Goal: Task Accomplishment & Management: Manage account settings

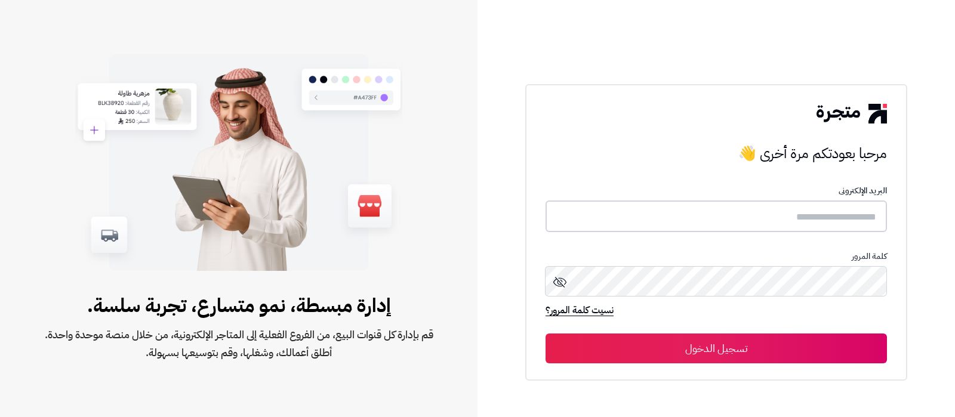
click at [773, 213] on input "text" at bounding box center [715, 216] width 341 height 32
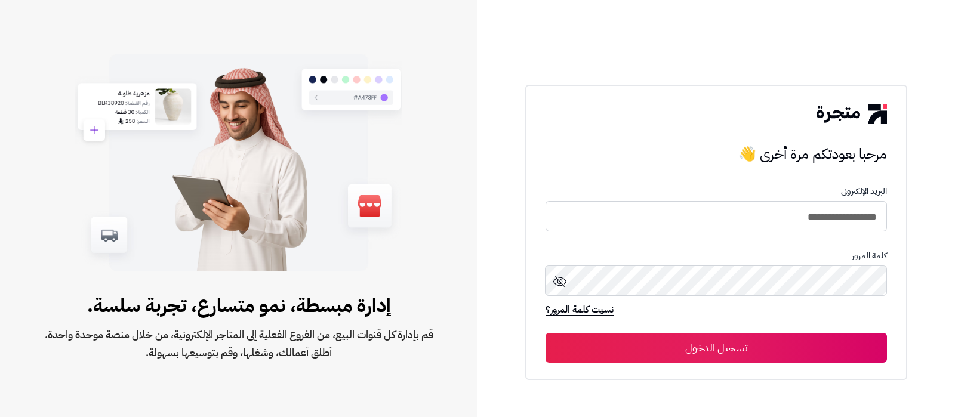
type input "**********"
click at [545, 333] on button "تسجيل الدخول" at bounding box center [715, 348] width 341 height 30
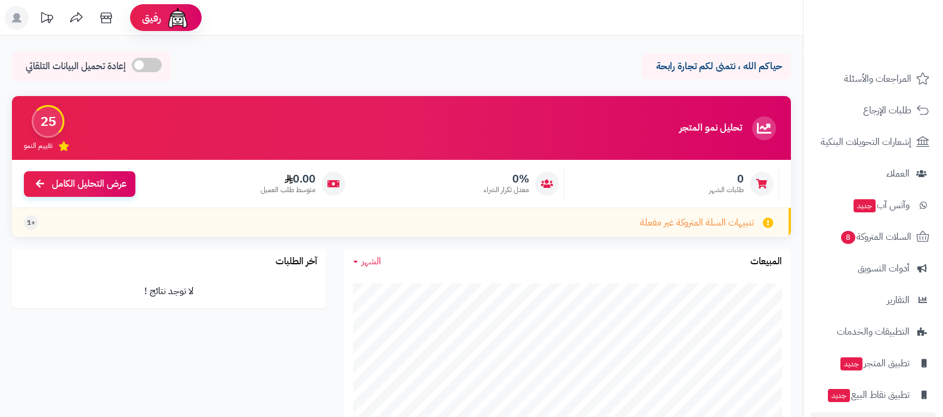
scroll to position [128, 0]
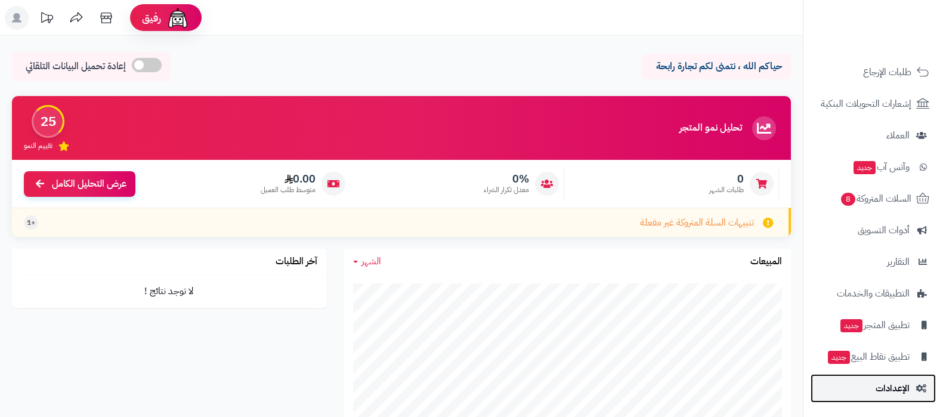
click at [889, 381] on span "الإعدادات" at bounding box center [893, 388] width 34 height 17
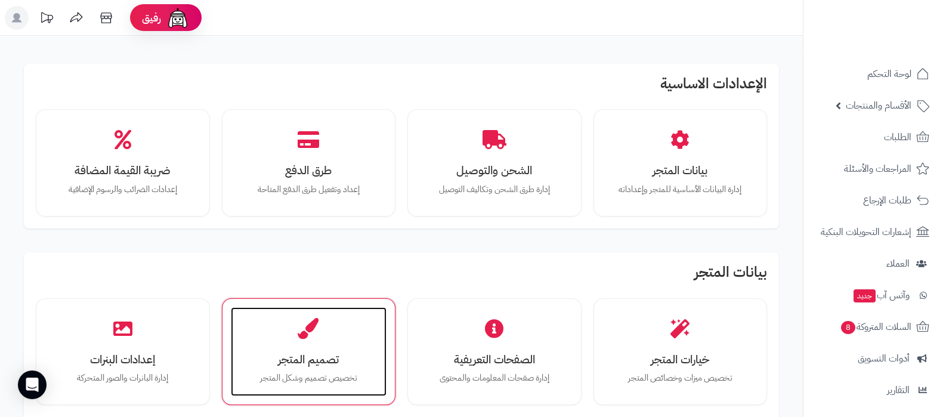
click at [307, 365] on h3 "تصميم المتجر" at bounding box center [309, 359] width 132 height 13
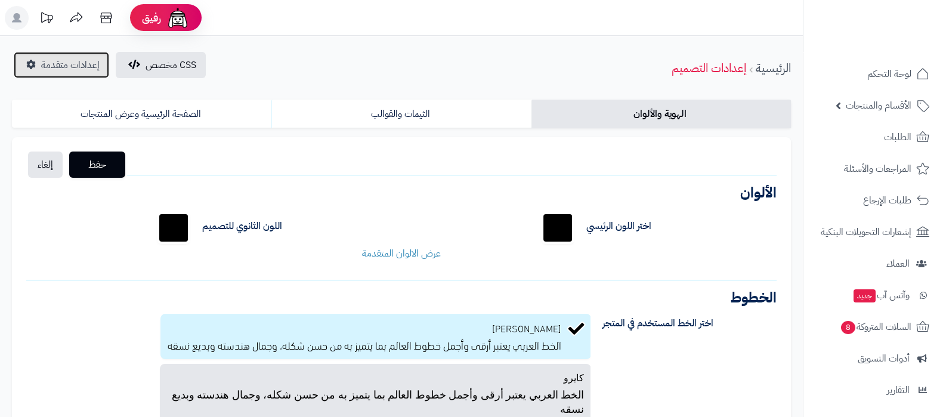
click at [57, 58] on span "إعدادات متقدمة" at bounding box center [70, 65] width 58 height 14
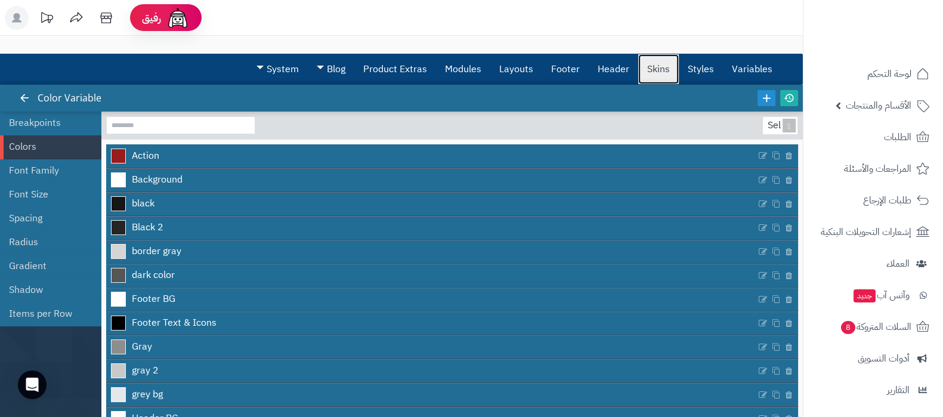
click at [649, 76] on link "Skins" at bounding box center [658, 69] width 41 height 30
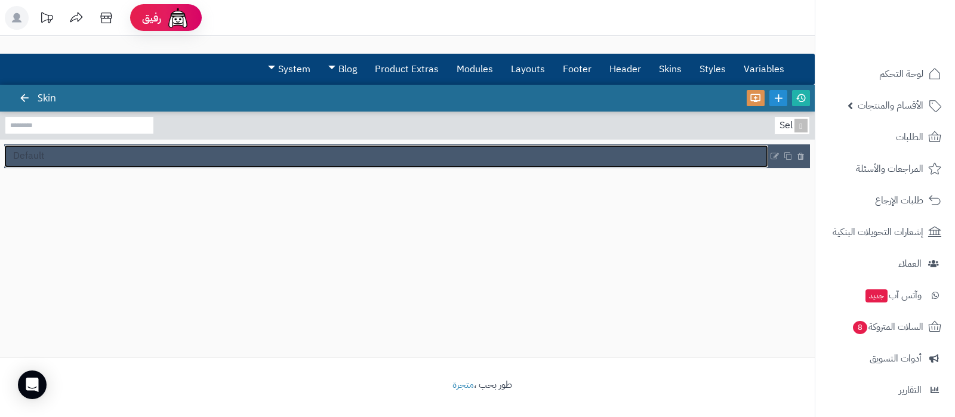
click at [136, 156] on link "Default" at bounding box center [386, 156] width 764 height 23
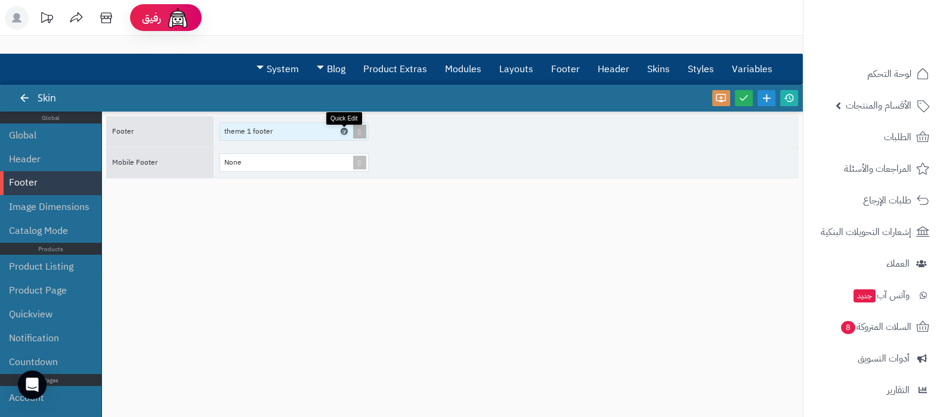
click at [343, 128] on link at bounding box center [344, 131] width 7 height 7
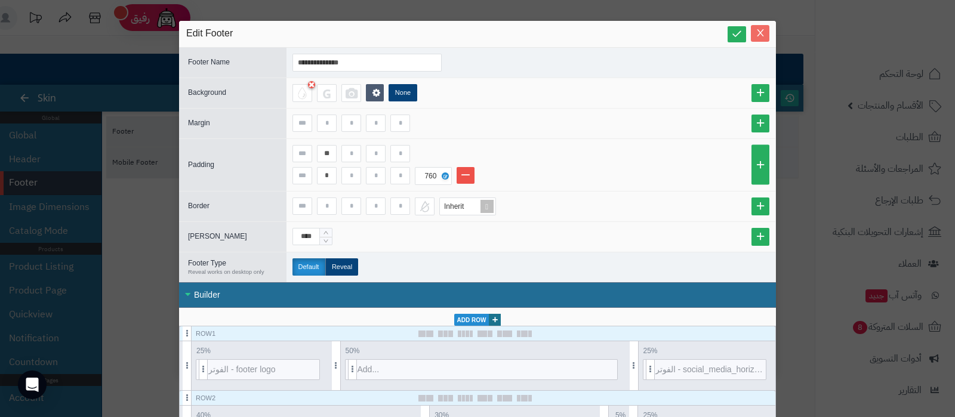
click at [765, 38] on icon "Close" at bounding box center [760, 33] width 10 height 10
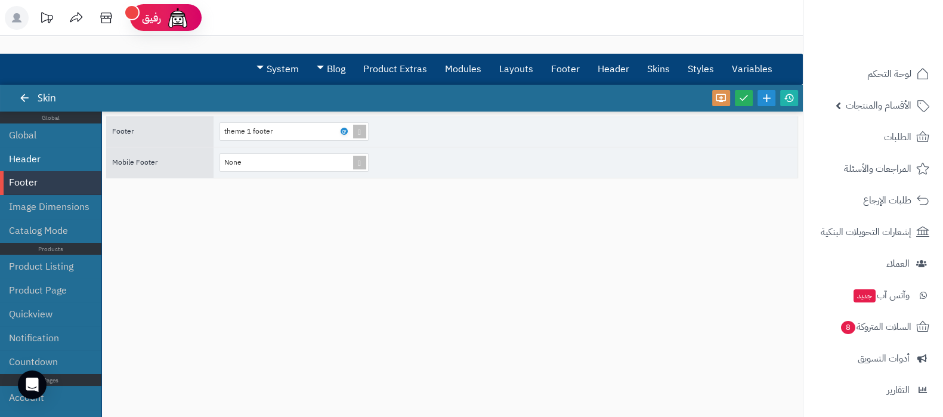
click at [30, 156] on li "Header" at bounding box center [50, 159] width 101 height 24
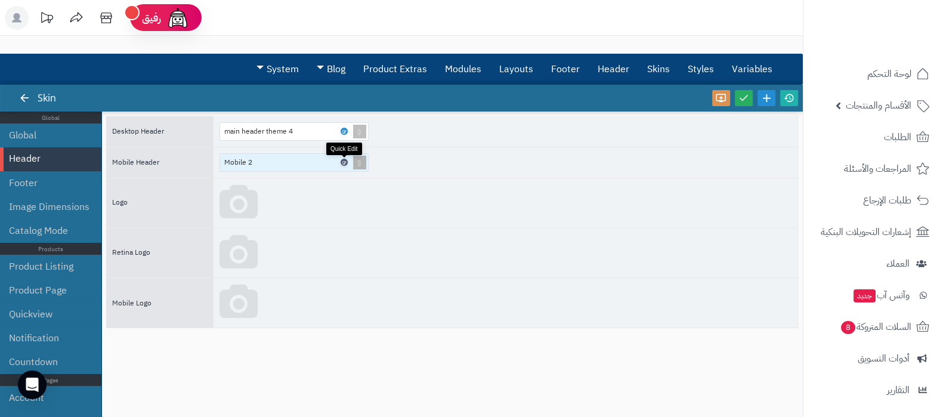
click at [344, 160] on icon at bounding box center [344, 162] width 4 height 5
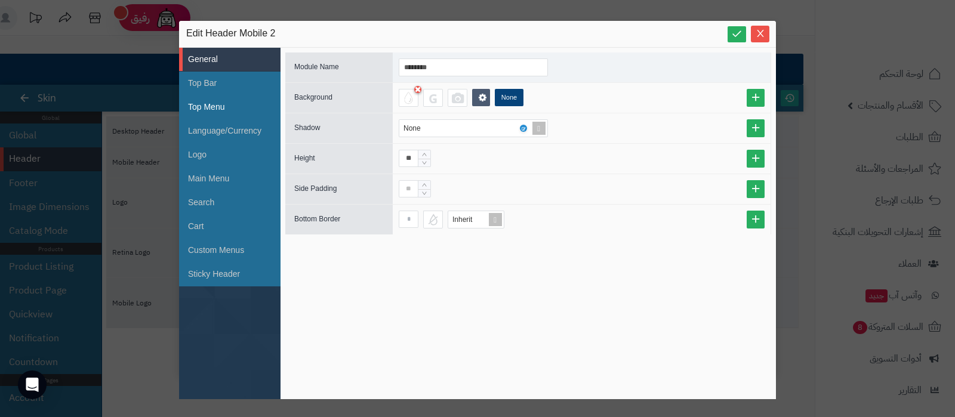
click at [218, 113] on li "Top Menu" at bounding box center [229, 107] width 101 height 24
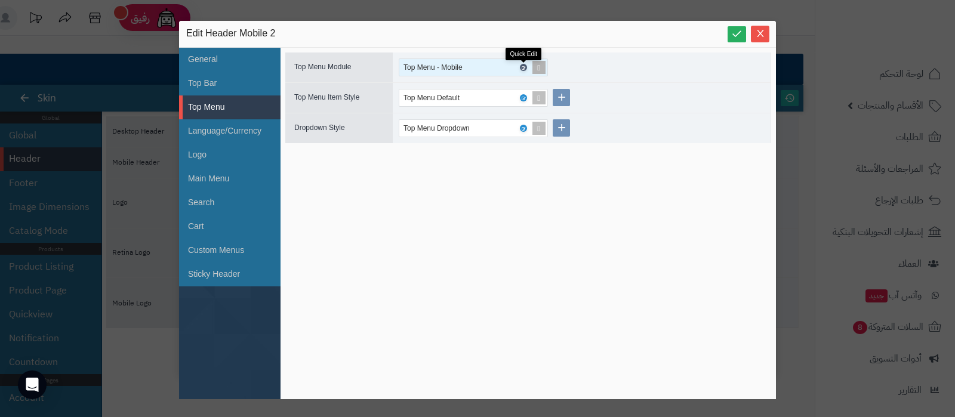
click at [524, 66] on icon at bounding box center [523, 67] width 4 height 5
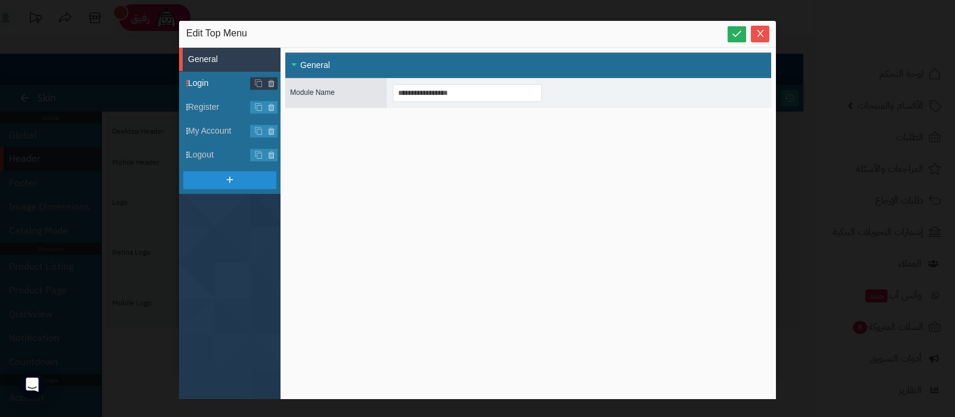
click at [203, 84] on span "Login" at bounding box center [234, 83] width 92 height 13
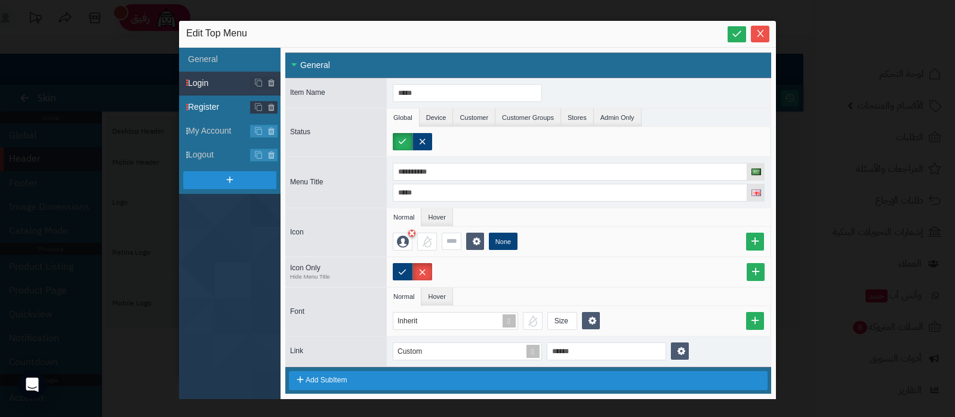
click at [209, 103] on span "Register" at bounding box center [234, 107] width 92 height 13
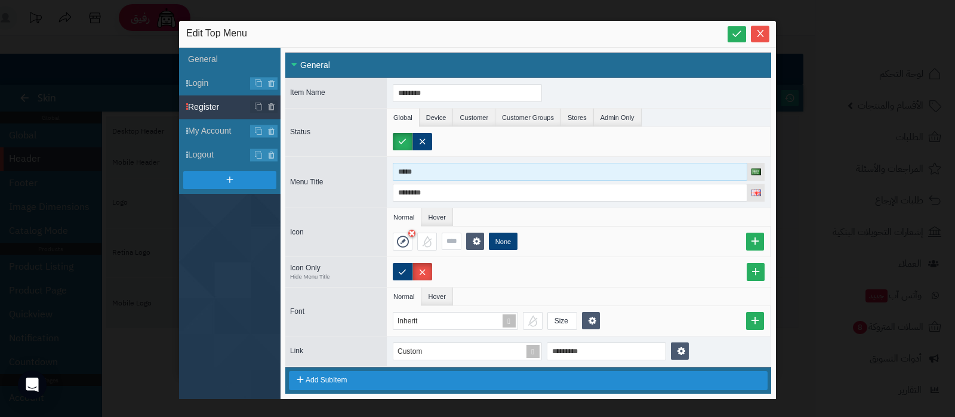
click at [461, 166] on input "*****" at bounding box center [570, 172] width 354 height 18
type input "**********"
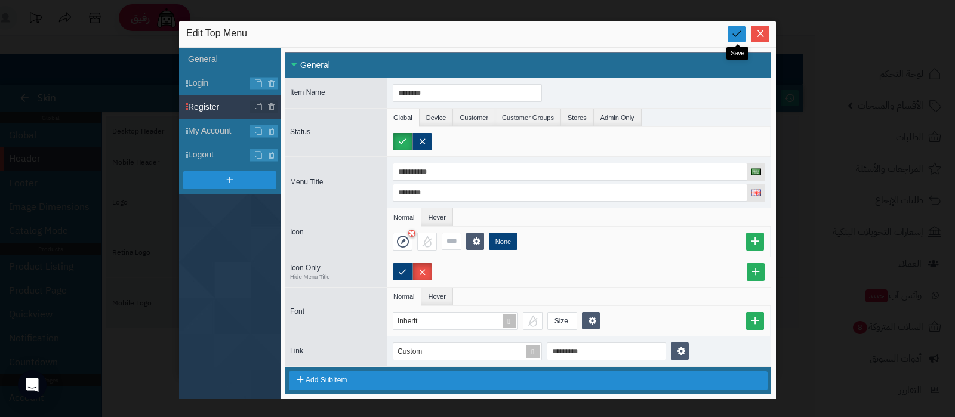
click at [734, 30] on icon at bounding box center [736, 33] width 11 height 11
click at [763, 35] on icon "Close" at bounding box center [760, 33] width 10 height 10
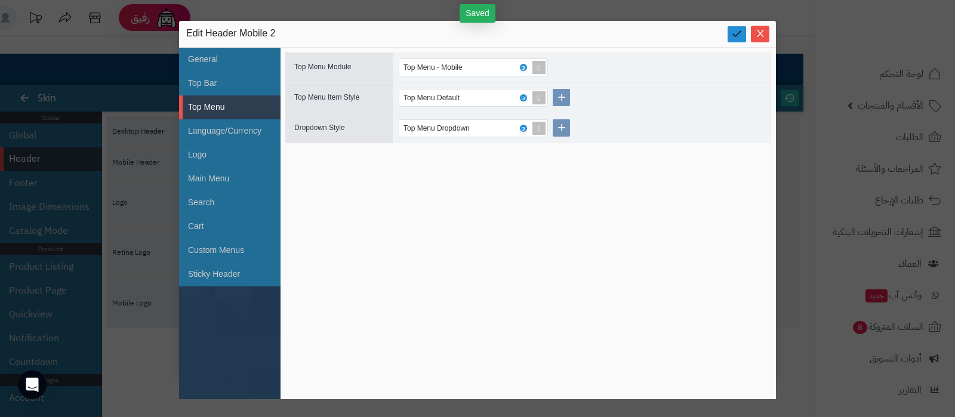
click at [737, 41] on link at bounding box center [736, 34] width 18 height 16
click at [758, 36] on icon "Close" at bounding box center [760, 33] width 10 height 10
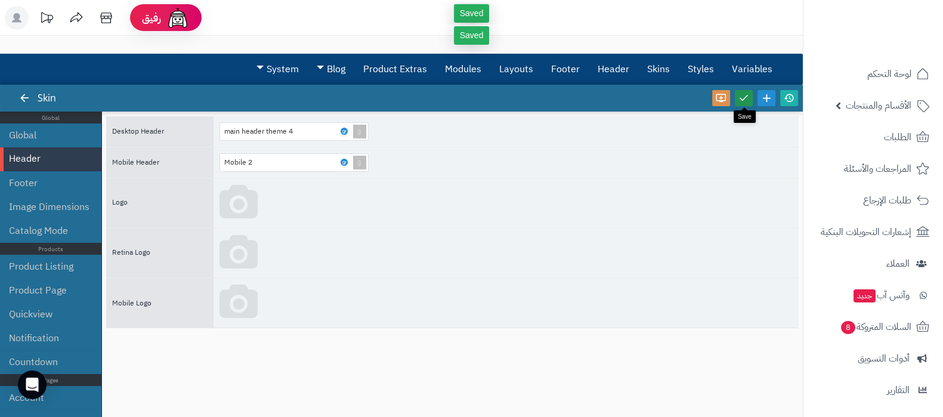
click at [739, 98] on icon at bounding box center [744, 97] width 11 height 11
click at [794, 100] on icon at bounding box center [789, 97] width 11 height 11
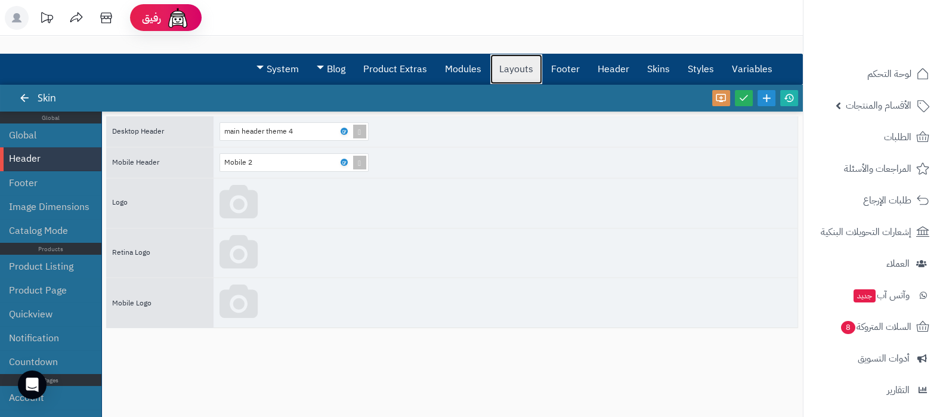
click at [532, 75] on link "Layouts" at bounding box center [516, 69] width 52 height 30
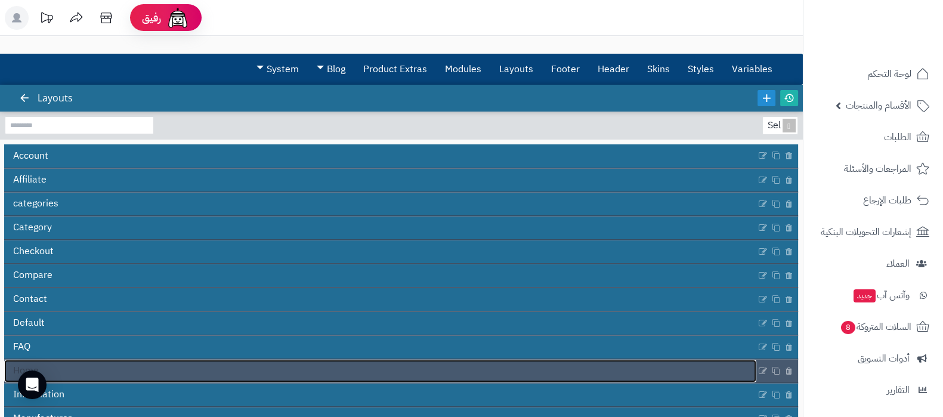
click at [387, 361] on link "Home" at bounding box center [380, 371] width 752 height 23
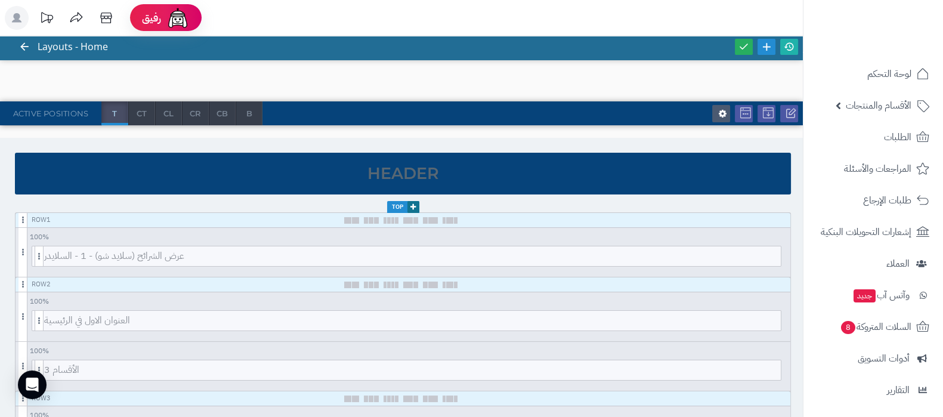
scroll to position [74, 0]
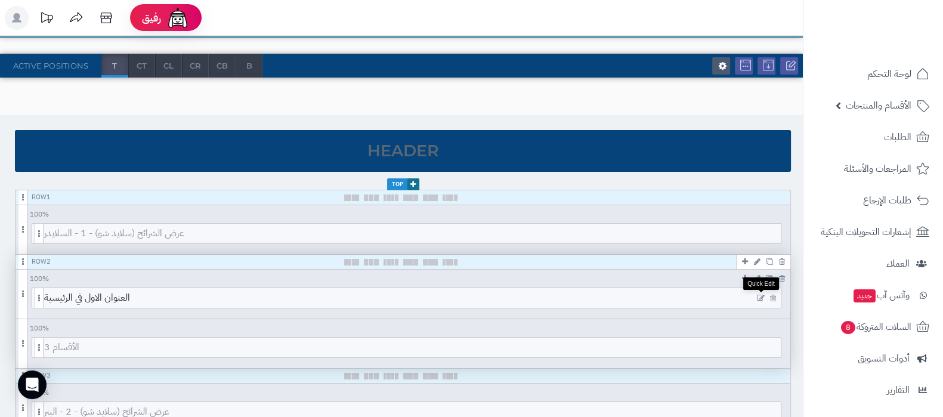
click at [760, 296] on icon at bounding box center [761, 298] width 8 height 8
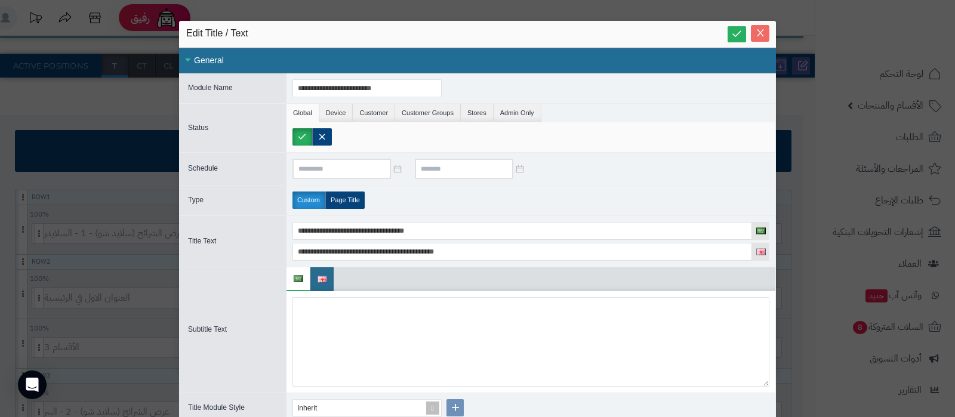
click at [765, 34] on icon "Close" at bounding box center [760, 33] width 10 height 10
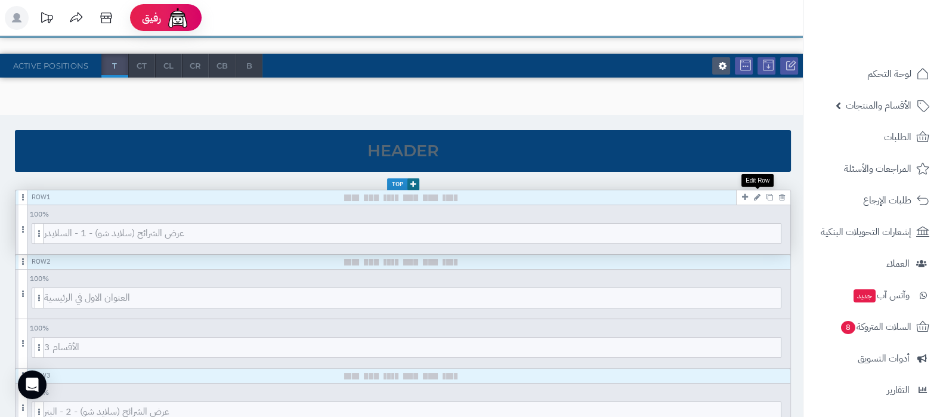
click at [757, 195] on icon at bounding box center [757, 197] width 7 height 8
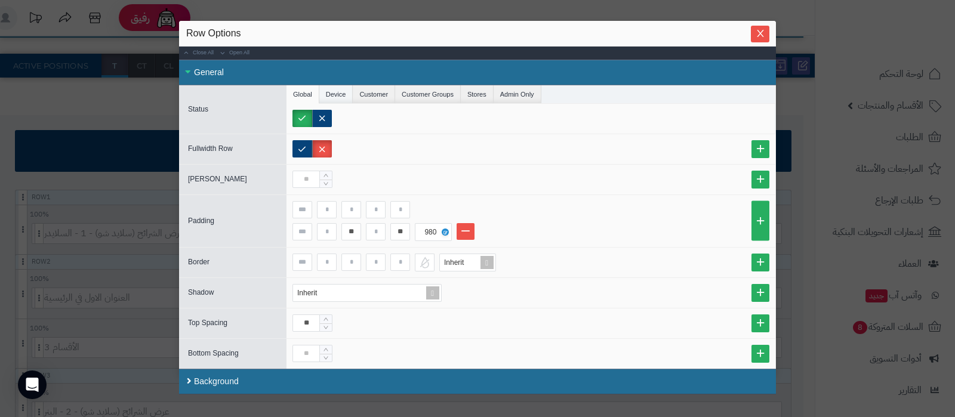
click at [345, 90] on li "Device" at bounding box center [336, 94] width 34 height 18
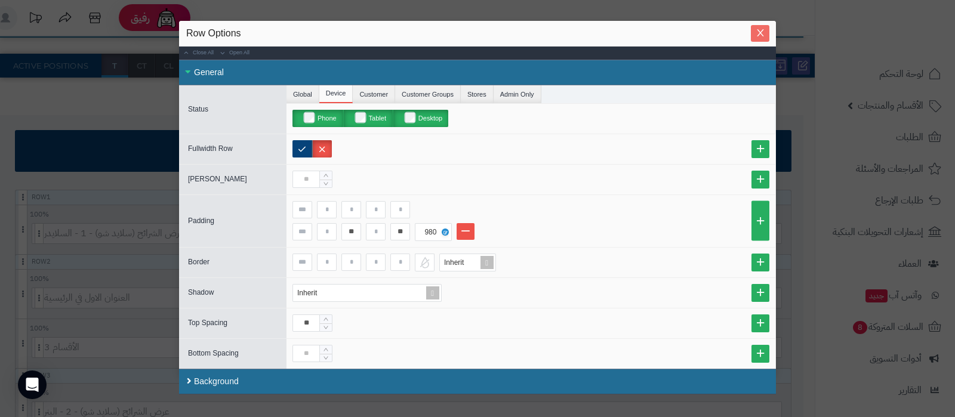
click at [756, 28] on icon "Close" at bounding box center [760, 33] width 10 height 10
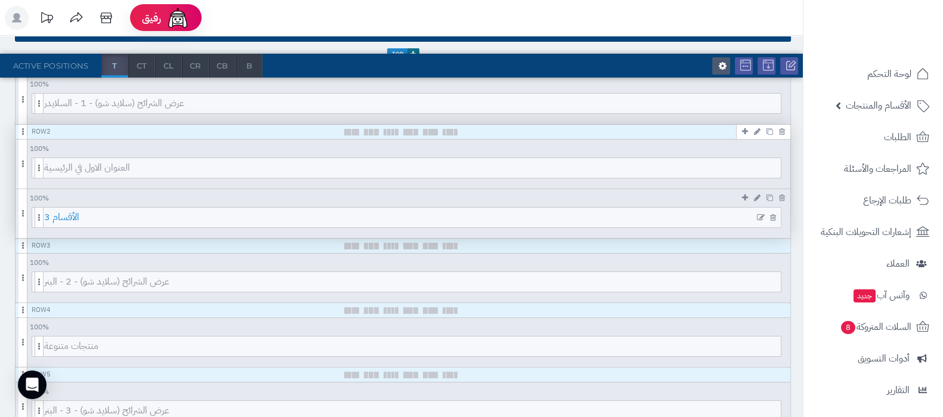
scroll to position [224, 0]
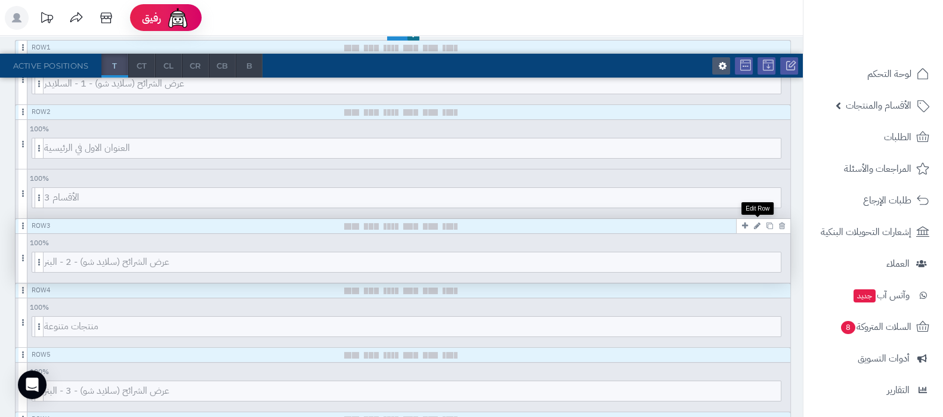
click at [760, 225] on icon at bounding box center [757, 226] width 7 height 8
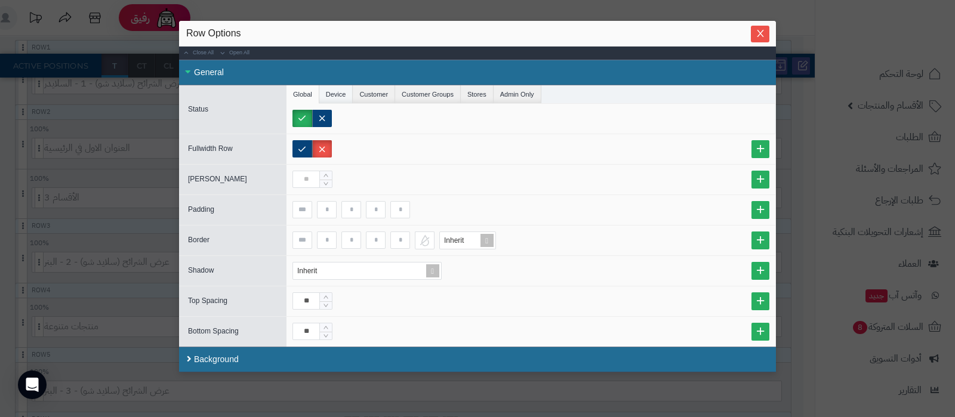
click at [344, 96] on li "Device" at bounding box center [336, 94] width 34 height 18
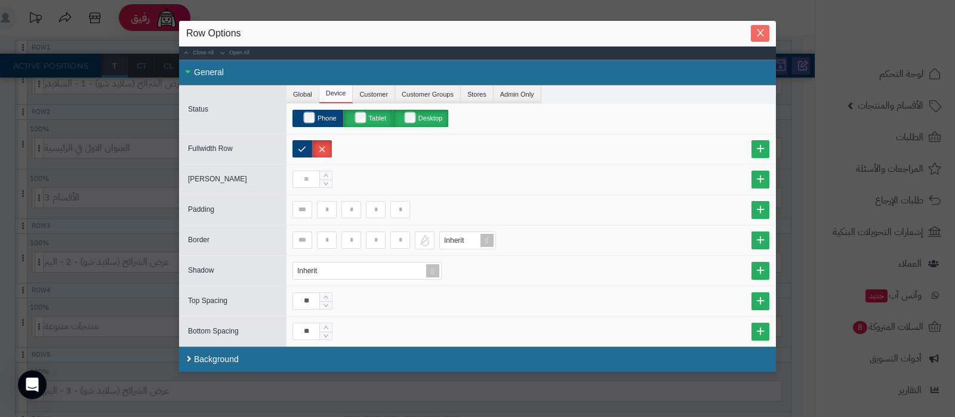
click at [763, 33] on icon "Close" at bounding box center [760, 33] width 7 height 7
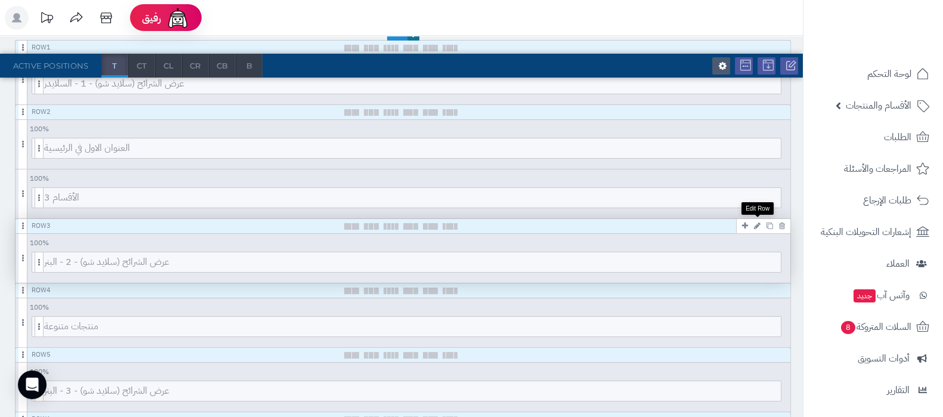
click at [759, 223] on icon at bounding box center [757, 226] width 7 height 8
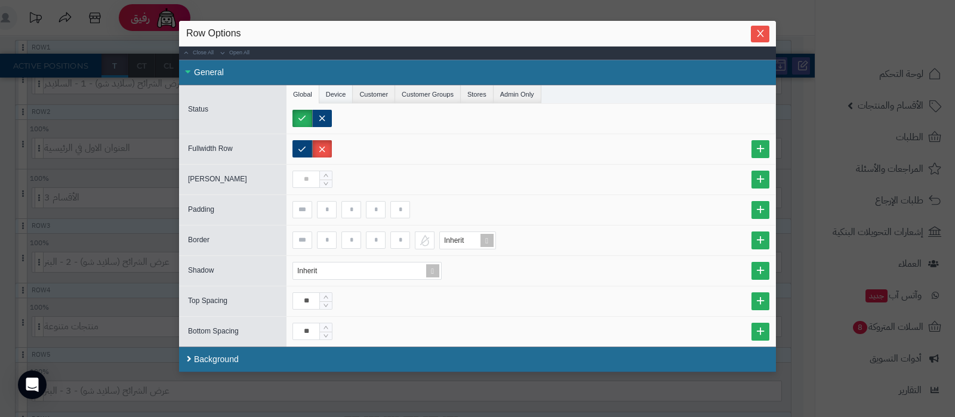
click at [342, 91] on li "Device" at bounding box center [336, 94] width 34 height 18
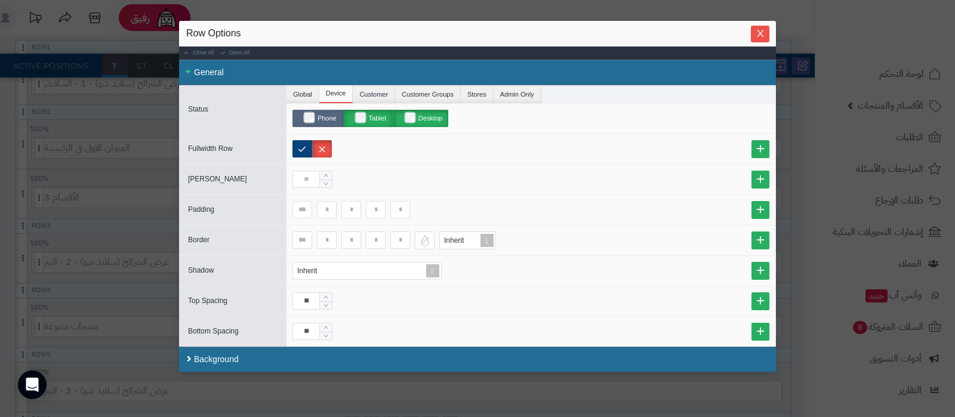
click at [315, 116] on label "Phone" at bounding box center [317, 118] width 51 height 17
click at [765, 29] on icon "Close" at bounding box center [760, 33] width 10 height 10
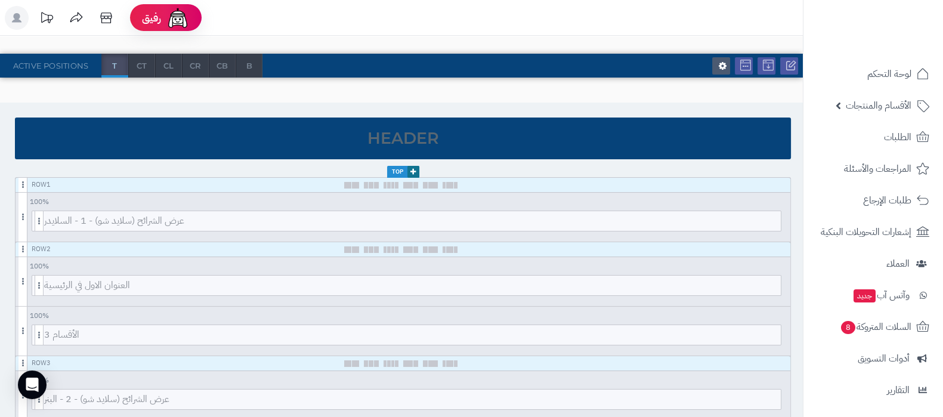
scroll to position [0, 0]
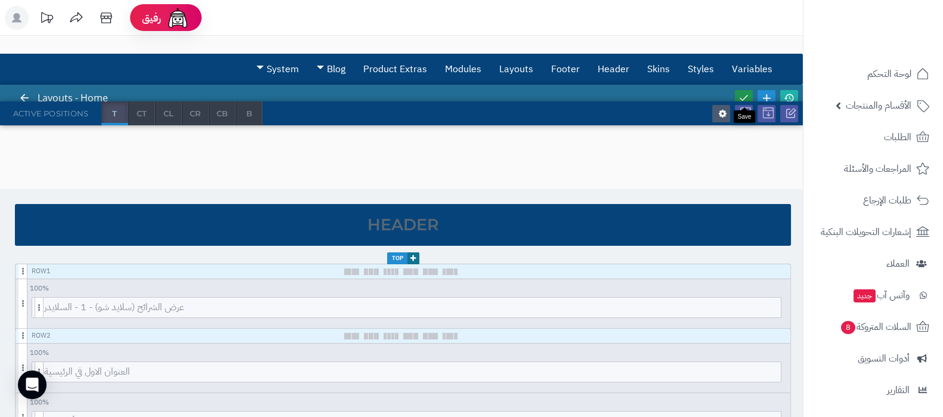
click at [743, 91] on link at bounding box center [744, 98] width 18 height 16
click at [789, 92] on icon at bounding box center [789, 97] width 11 height 11
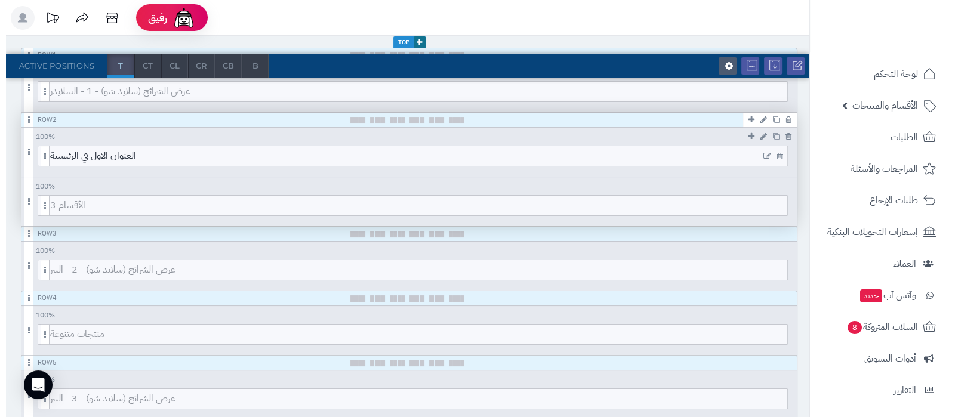
scroll to position [298, 0]
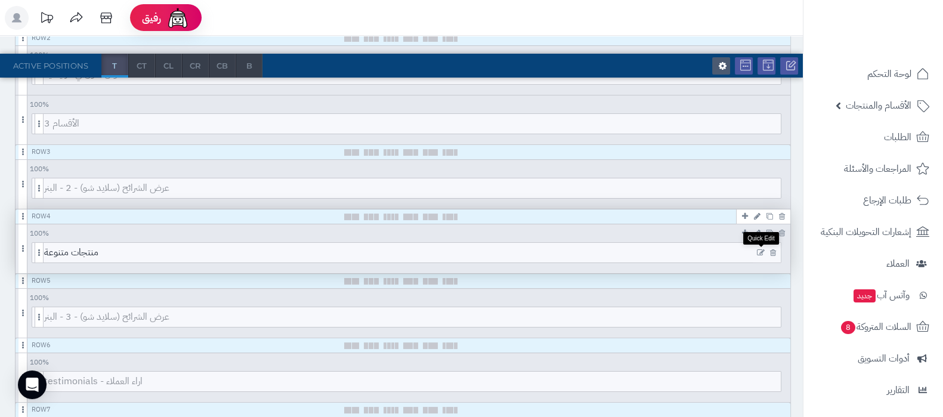
click at [760, 251] on icon at bounding box center [761, 253] width 8 height 8
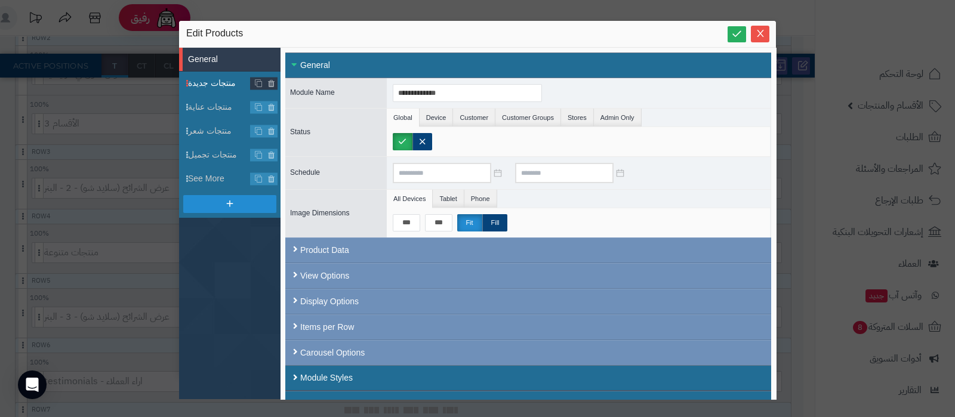
click at [209, 77] on span "منتجات جديدة" at bounding box center [219, 83] width 63 height 13
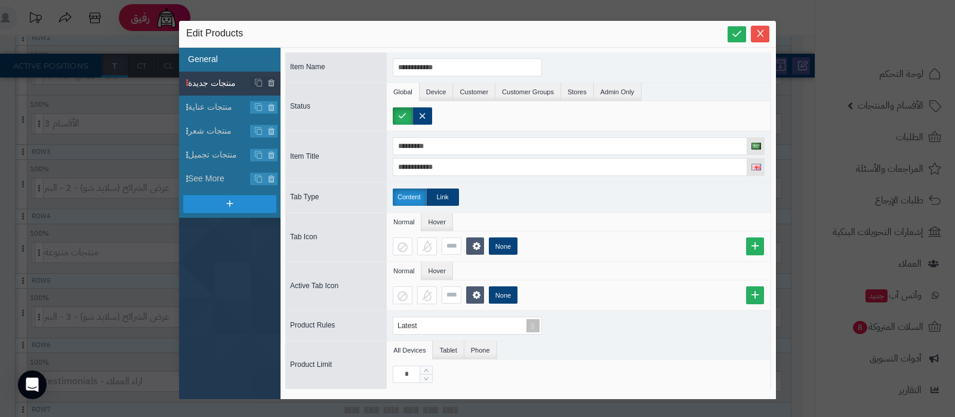
click at [215, 60] on li "General" at bounding box center [229, 60] width 101 height 24
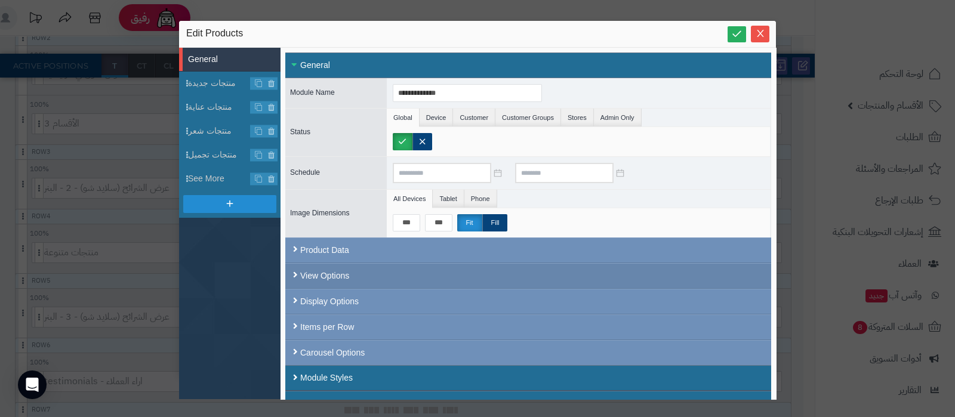
click at [470, 270] on div "View Options" at bounding box center [528, 276] width 486 height 26
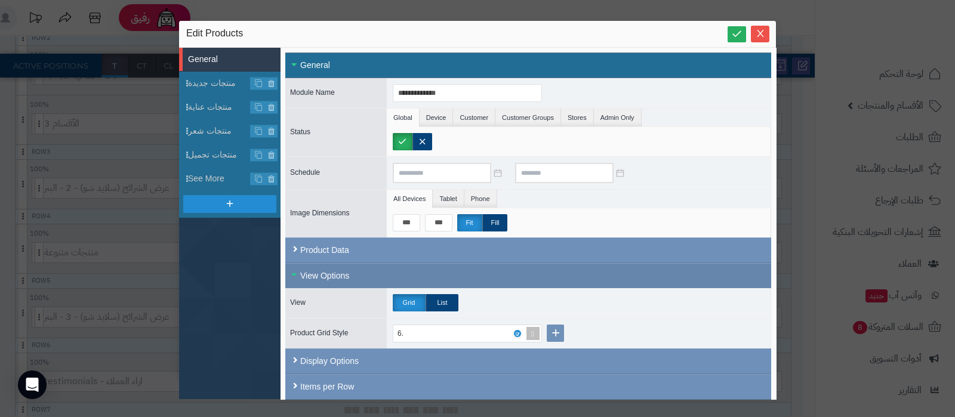
scroll to position [79, 0]
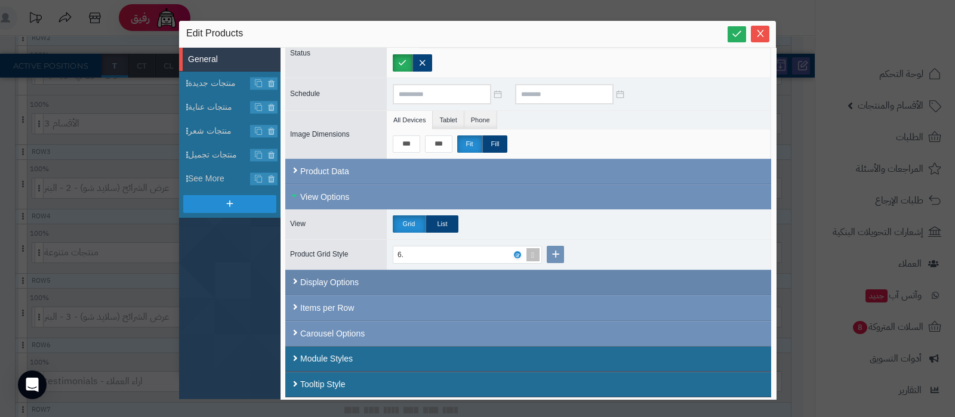
click at [436, 285] on div "Display Options" at bounding box center [528, 283] width 486 height 26
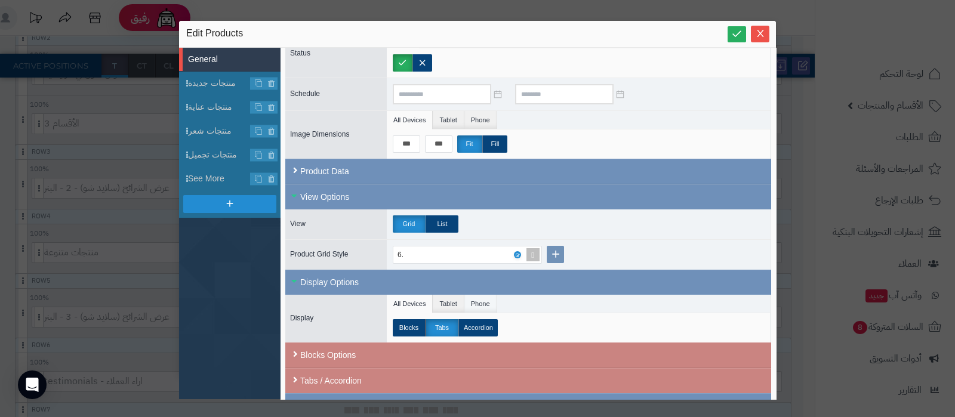
scroll to position [153, 0]
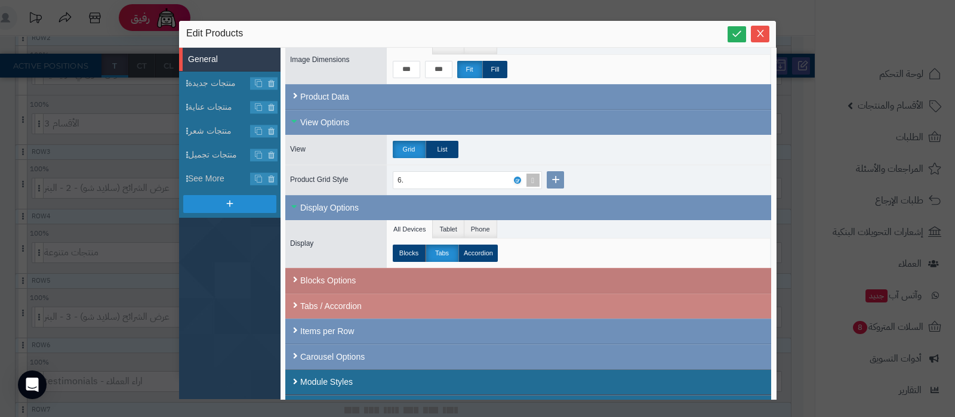
click at [394, 279] on div "Blocks Options" at bounding box center [528, 281] width 486 height 26
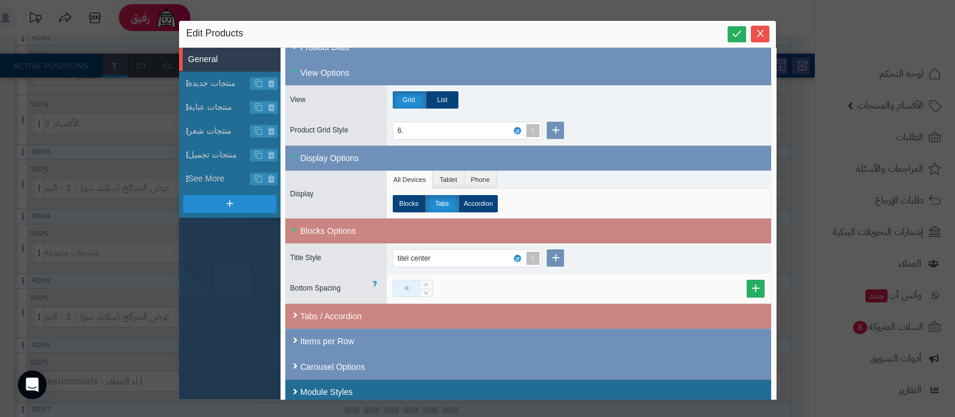
scroll to position [236, 0]
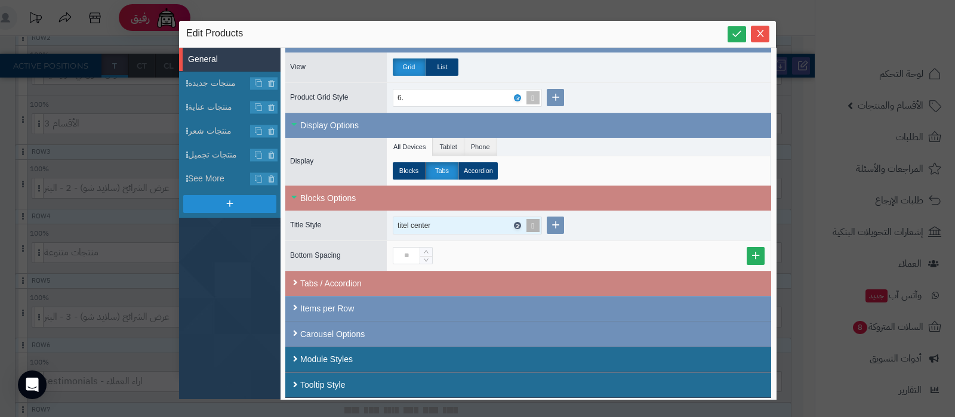
click at [516, 223] on icon at bounding box center [517, 225] width 4 height 5
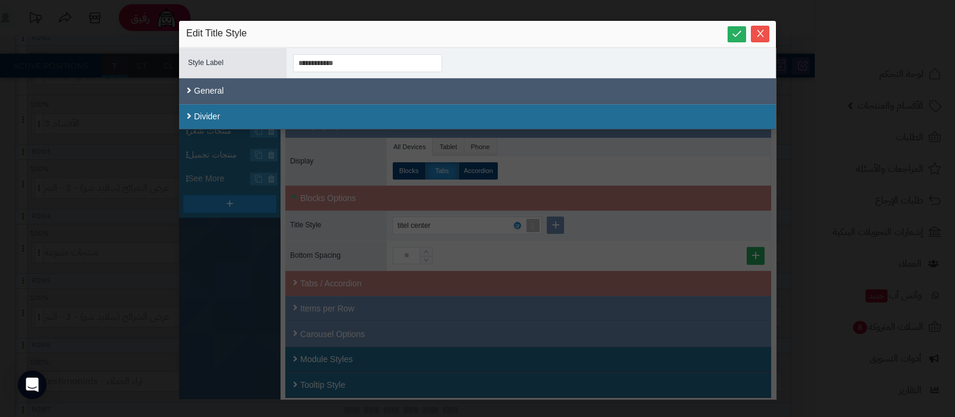
click at [297, 91] on div "General" at bounding box center [477, 91] width 597 height 26
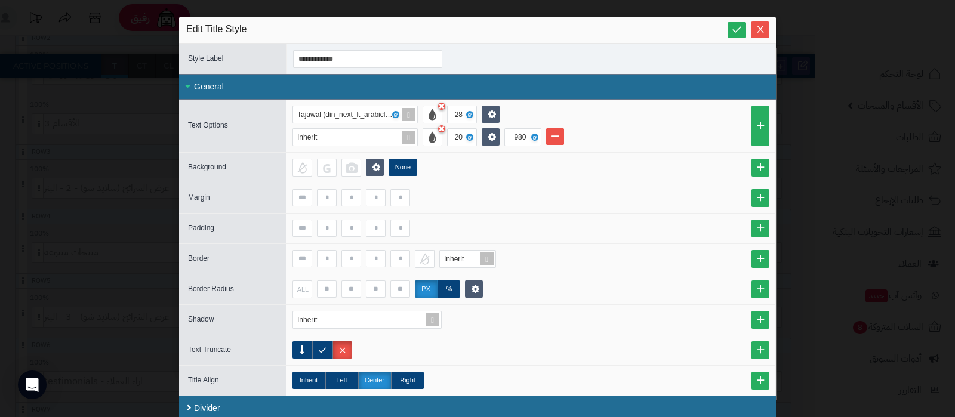
scroll to position [6, 0]
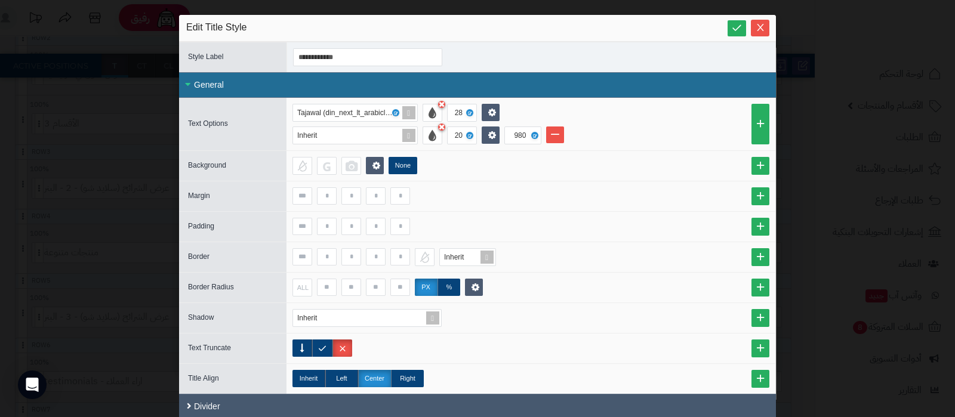
click at [378, 410] on div "Divider" at bounding box center [477, 407] width 597 height 26
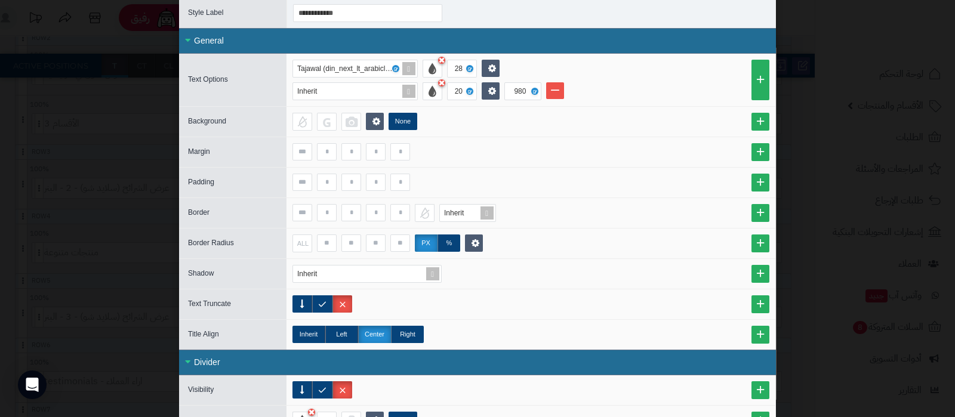
scroll to position [0, 0]
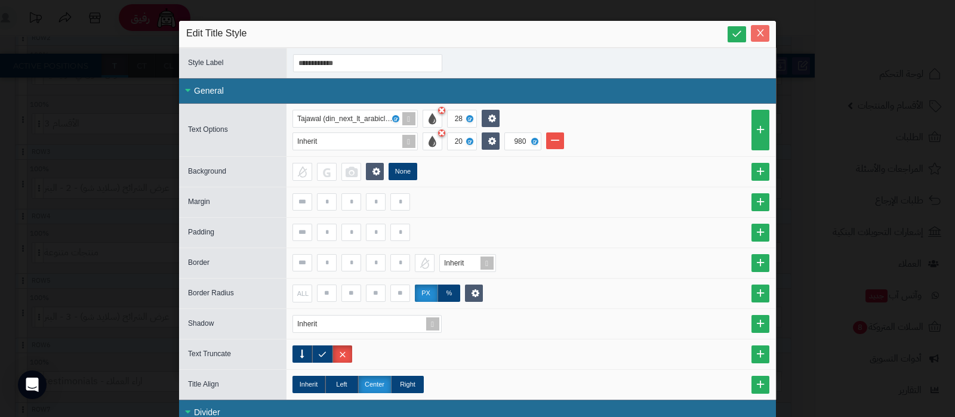
click at [763, 35] on icon "Close" at bounding box center [760, 33] width 7 height 7
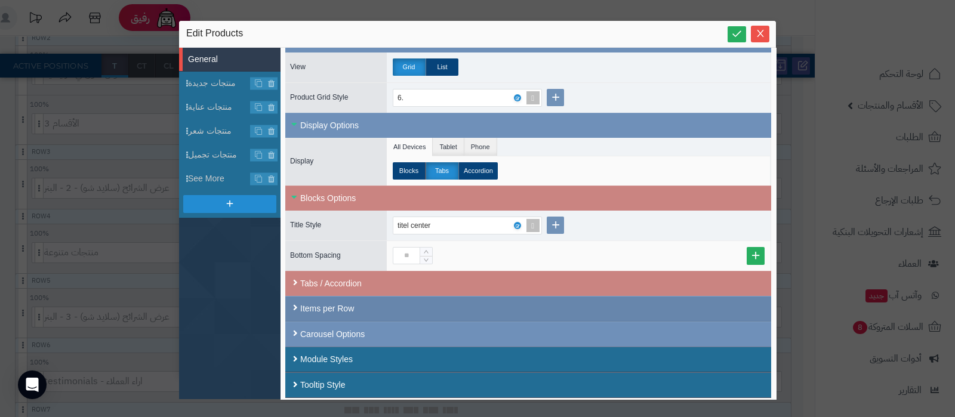
click at [453, 308] on div "Items per Row" at bounding box center [528, 309] width 486 height 26
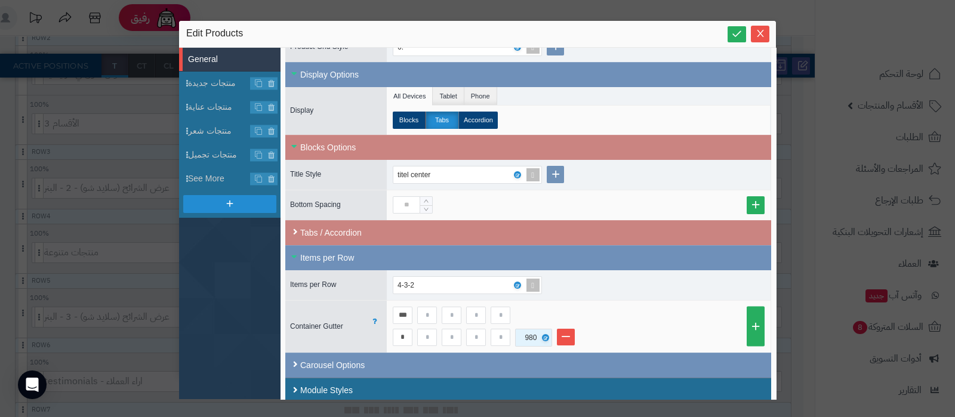
scroll to position [318, 0]
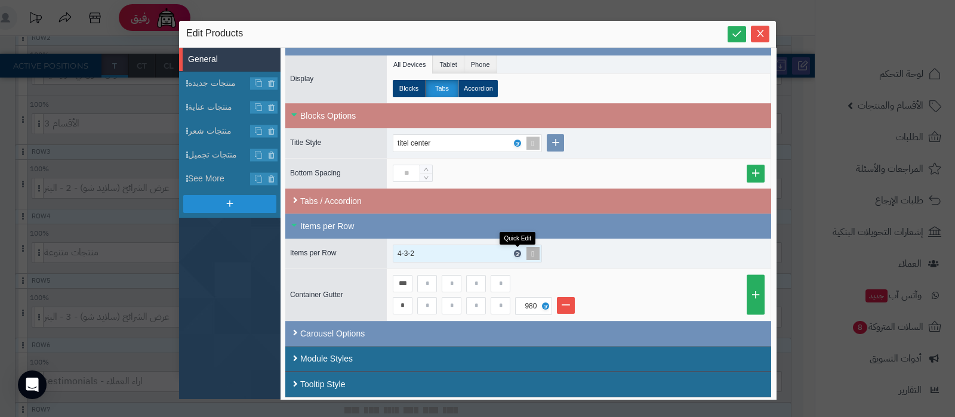
click at [516, 252] on icon at bounding box center [517, 253] width 4 height 5
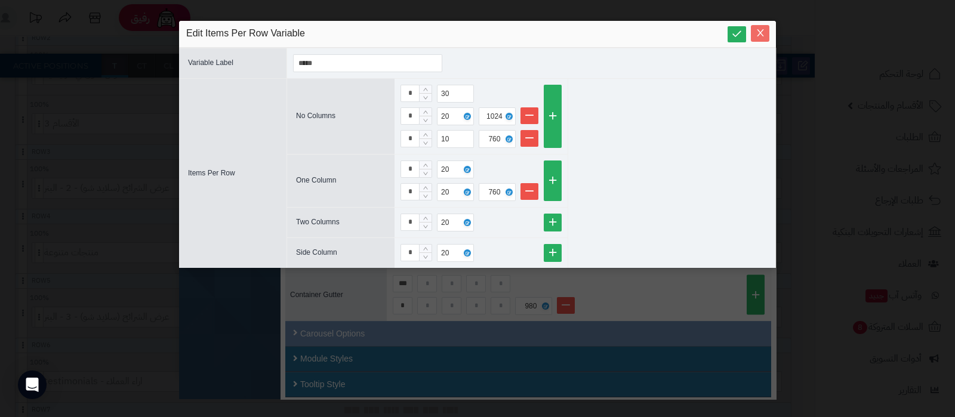
click at [755, 33] on icon "Close" at bounding box center [760, 33] width 10 height 10
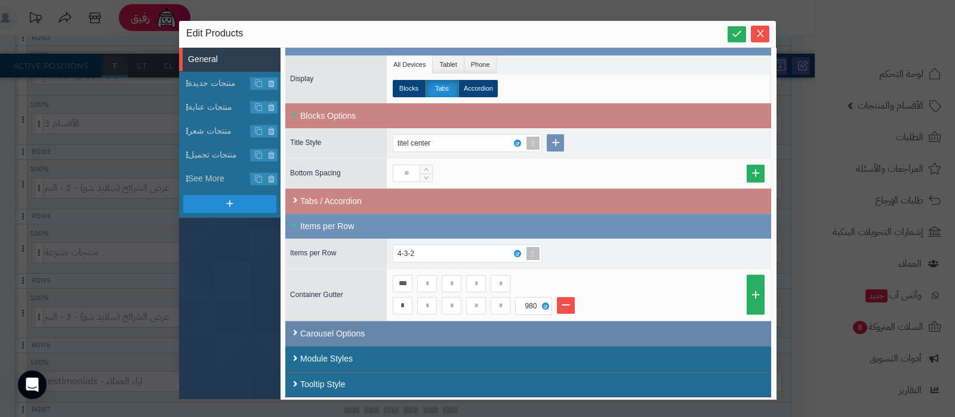
click at [417, 329] on div "Carousel Options" at bounding box center [528, 333] width 486 height 25
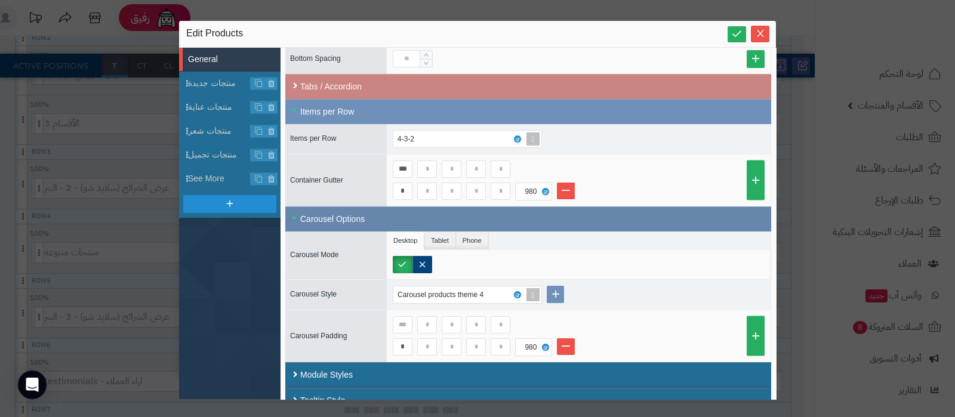
scroll to position [448, 0]
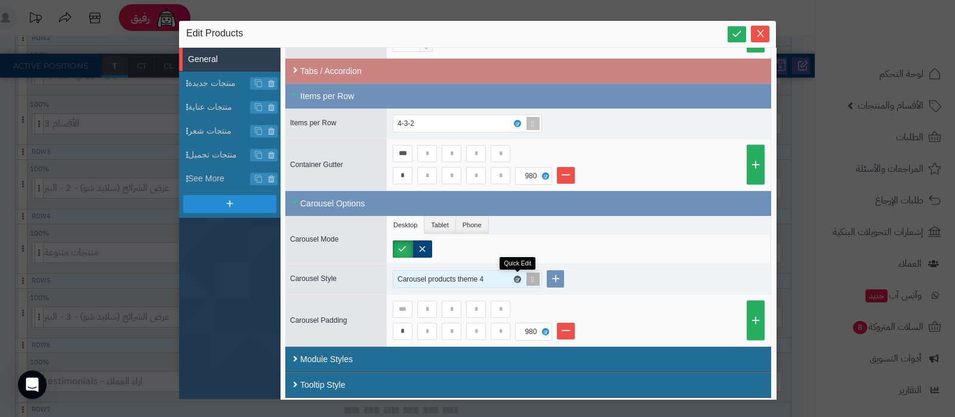
click at [515, 277] on icon at bounding box center [517, 279] width 4 height 5
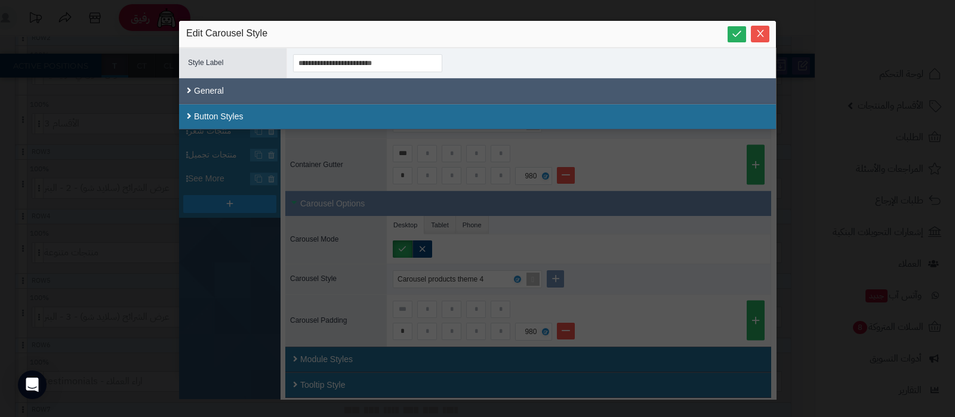
click at [271, 82] on div "General" at bounding box center [477, 91] width 597 height 26
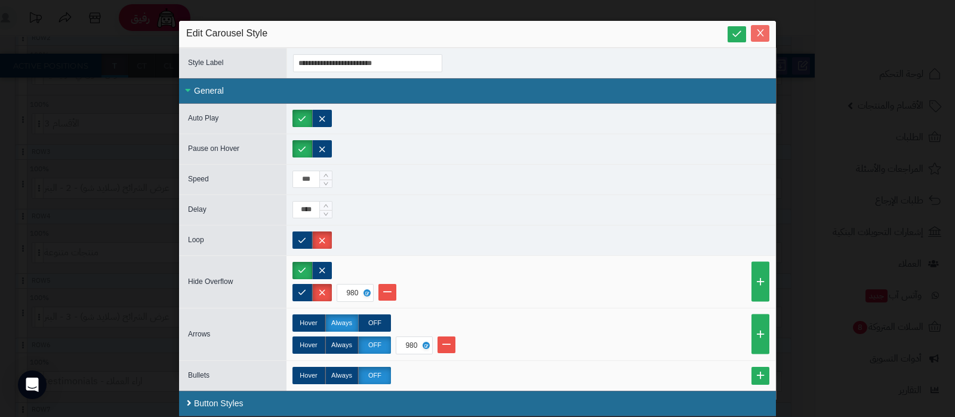
click at [764, 27] on button "Close" at bounding box center [760, 33] width 18 height 17
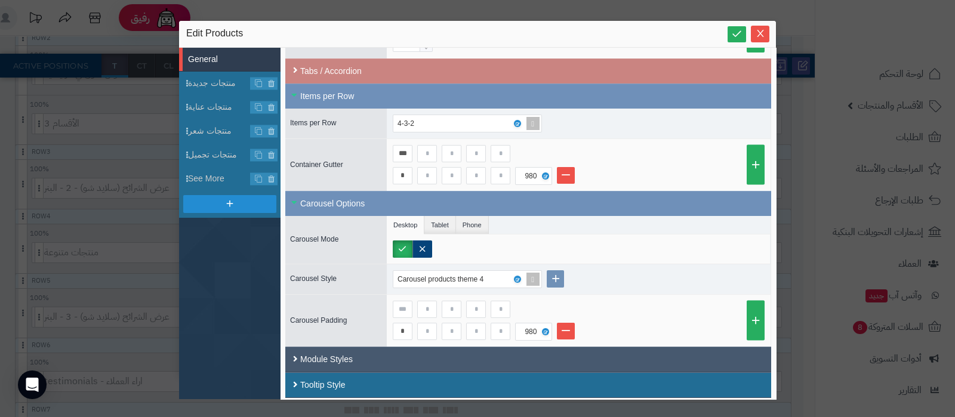
click at [379, 361] on div "Module Styles" at bounding box center [528, 360] width 486 height 26
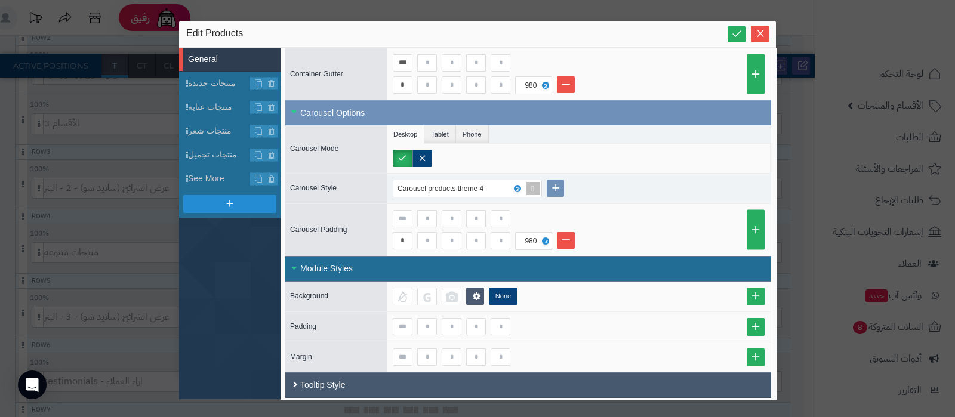
click at [371, 381] on div "Tooltip Style" at bounding box center [528, 385] width 486 height 26
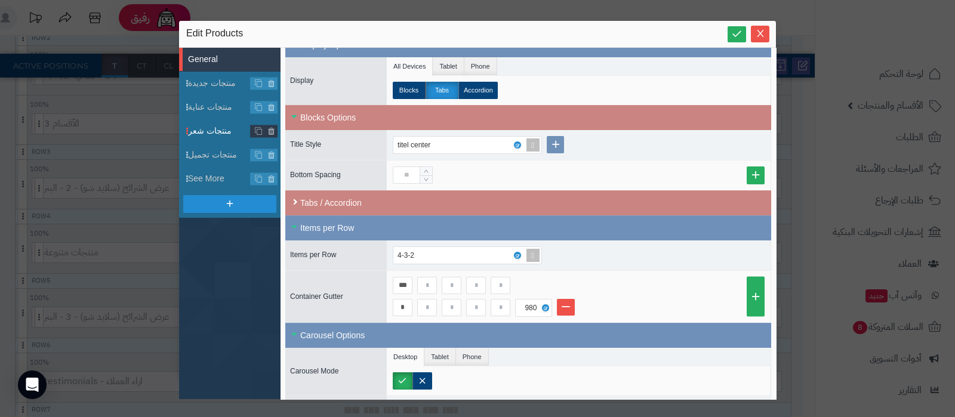
scroll to position [168, 0]
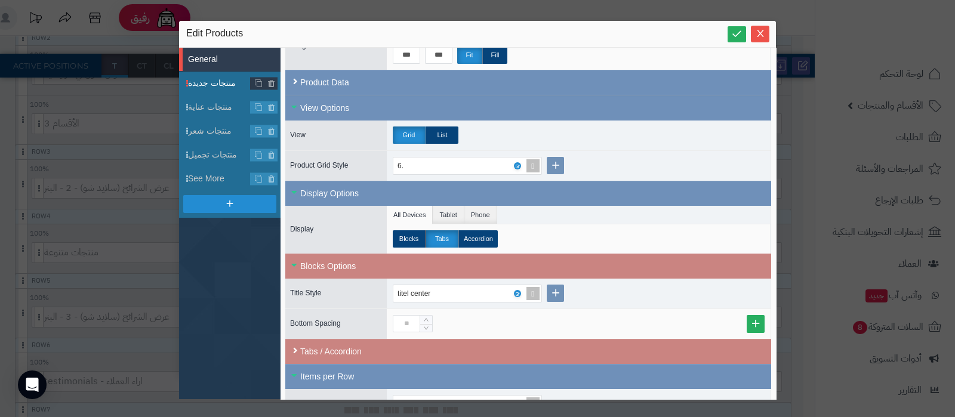
click at [212, 84] on span "منتجات جديدة" at bounding box center [219, 83] width 63 height 13
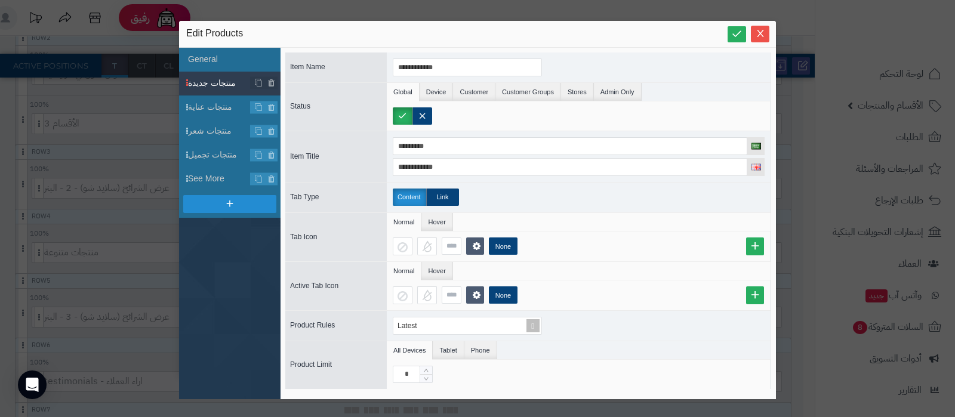
scroll to position [0, 0]
click at [215, 52] on li "General" at bounding box center [229, 60] width 101 height 24
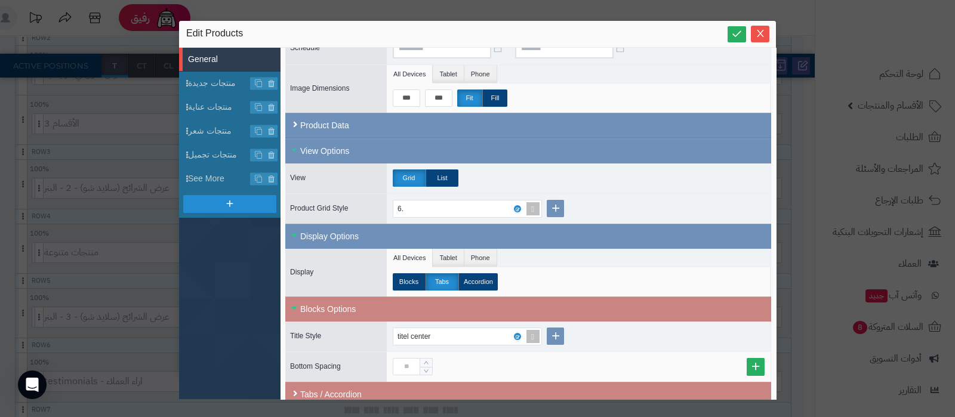
scroll to position [149, 0]
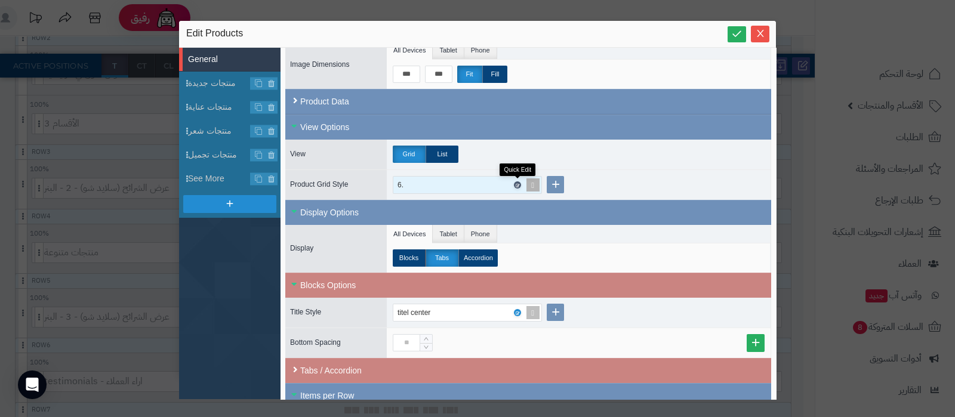
click at [516, 183] on icon at bounding box center [517, 185] width 4 height 5
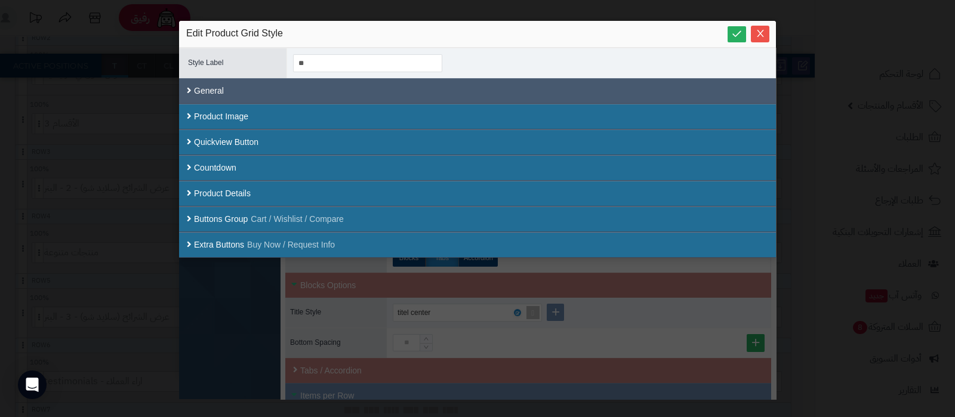
click at [362, 95] on div "General" at bounding box center [477, 91] width 597 height 26
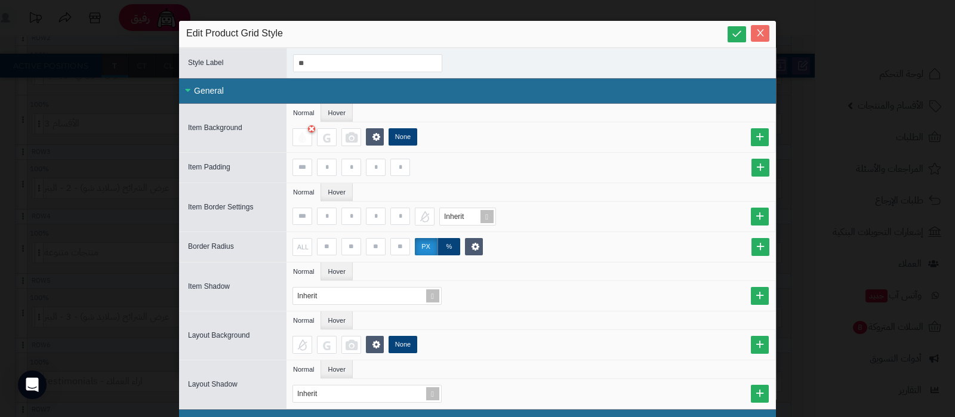
click at [764, 33] on icon "Close" at bounding box center [760, 33] width 10 height 10
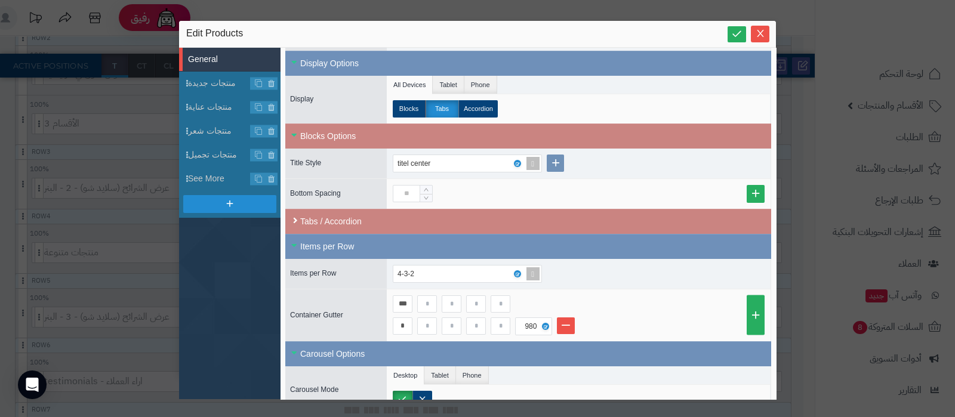
scroll to position [373, 0]
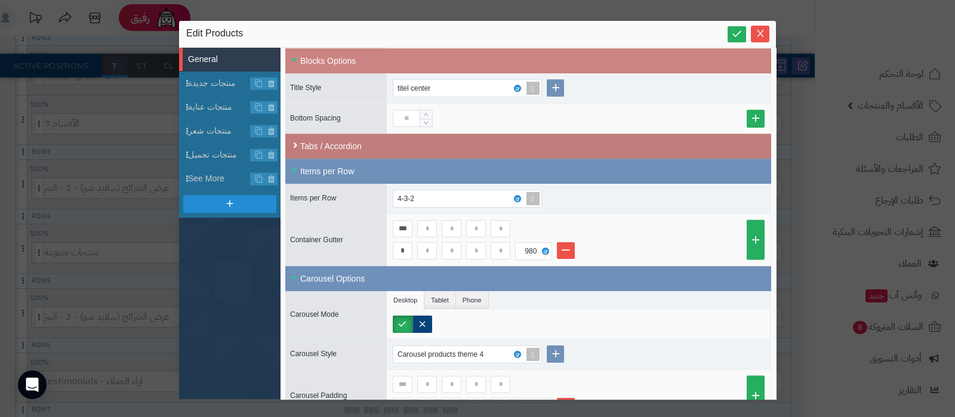
click at [386, 141] on div "Tabs / Accordion" at bounding box center [528, 146] width 486 height 25
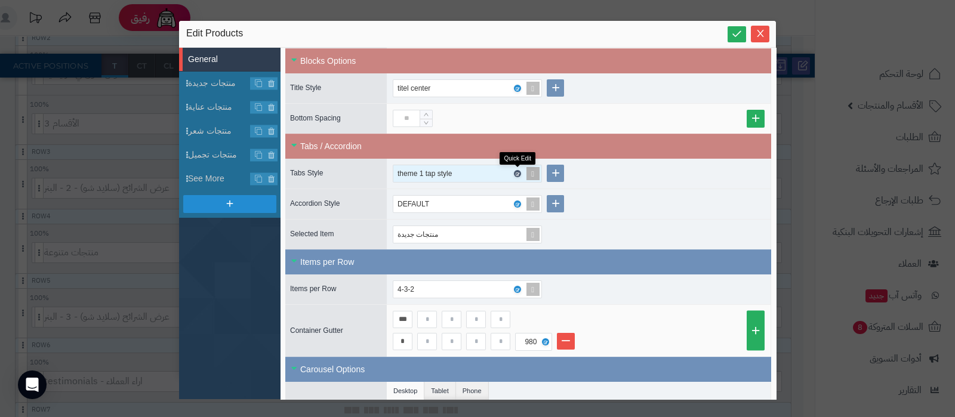
click at [517, 171] on icon at bounding box center [517, 173] width 4 height 5
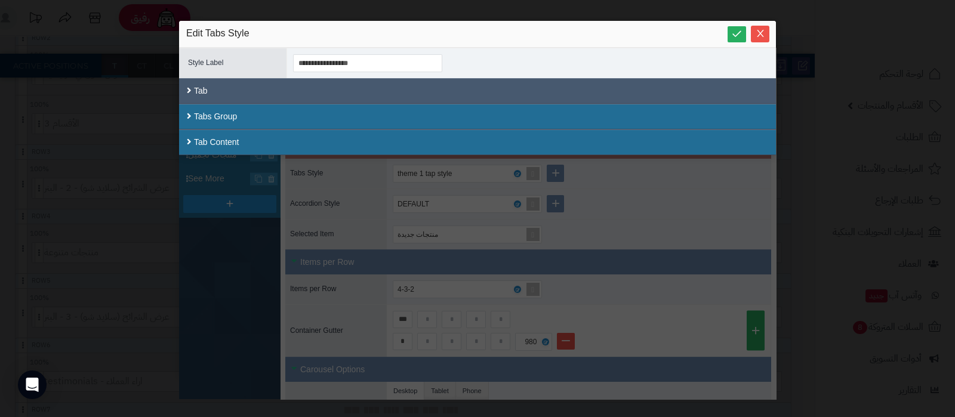
click at [320, 94] on div "Tab" at bounding box center [477, 91] width 597 height 26
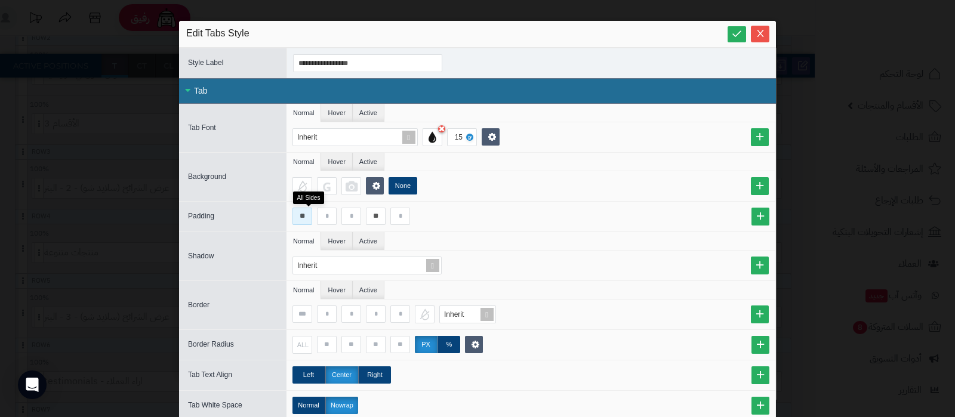
click at [307, 215] on input "**" at bounding box center [302, 216] width 20 height 17
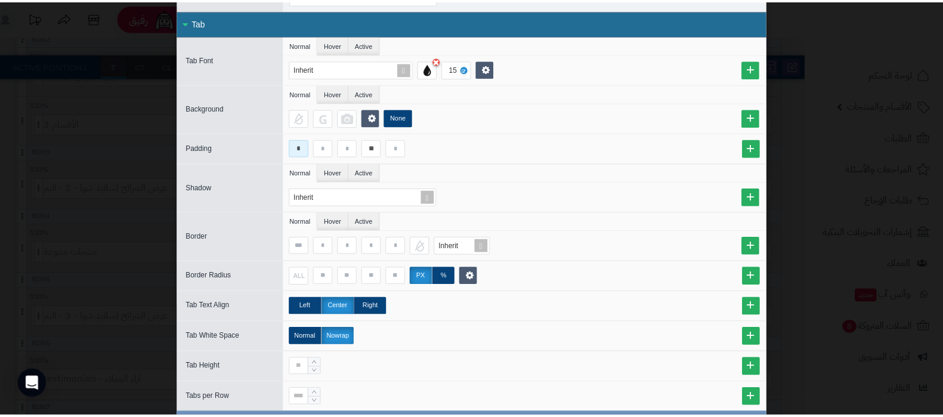
scroll to position [0, 0]
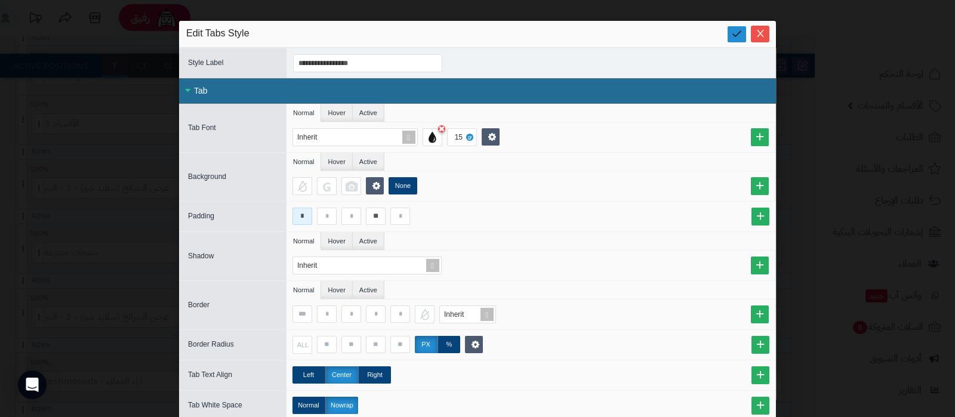
type input "*"
click at [737, 37] on icon at bounding box center [736, 33] width 11 height 11
click at [762, 34] on icon "Close" at bounding box center [760, 33] width 10 height 10
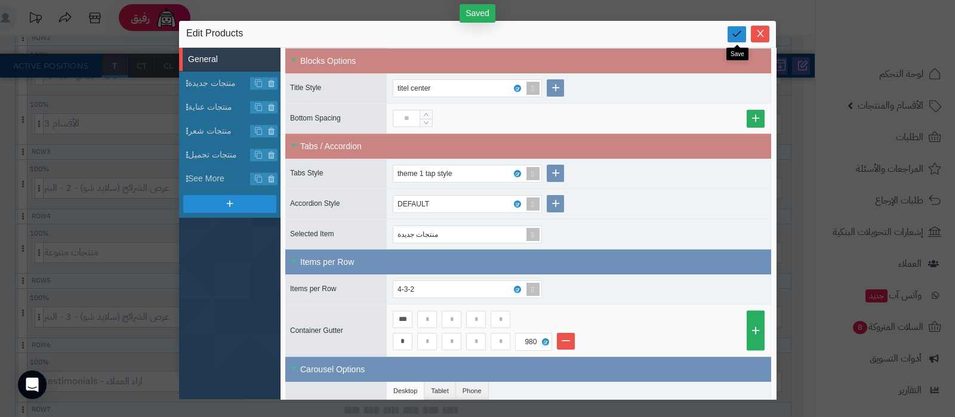
click at [729, 34] on link at bounding box center [736, 34] width 18 height 16
click at [762, 35] on icon "Close" at bounding box center [760, 33] width 10 height 10
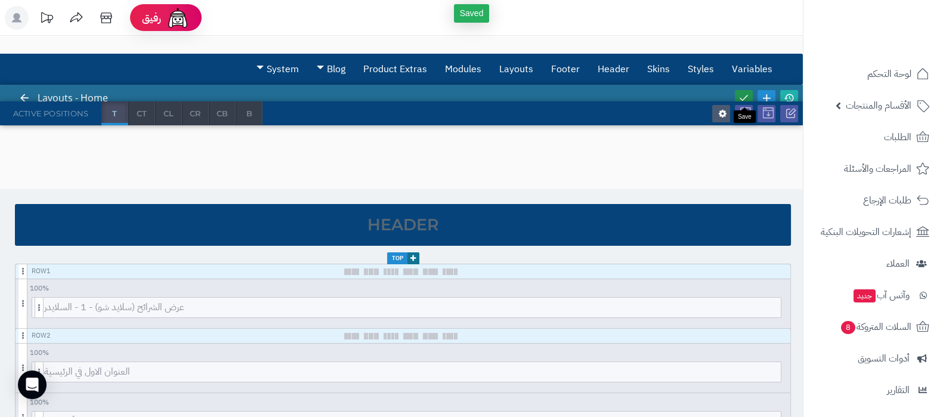
click at [746, 91] on link at bounding box center [744, 98] width 18 height 16
click at [787, 92] on icon at bounding box center [789, 97] width 11 height 11
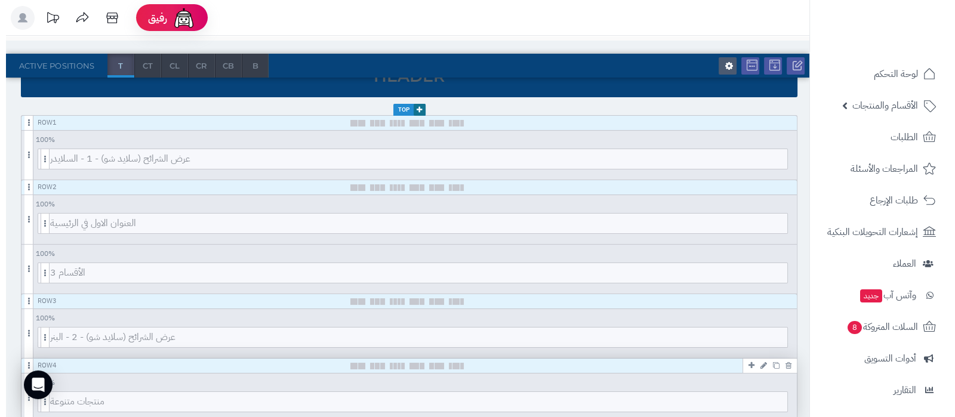
scroll to position [224, 0]
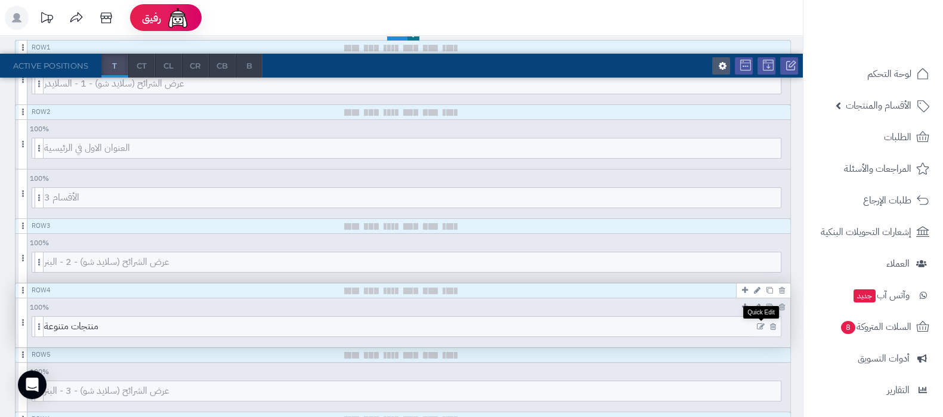
click at [760, 325] on icon at bounding box center [761, 327] width 8 height 8
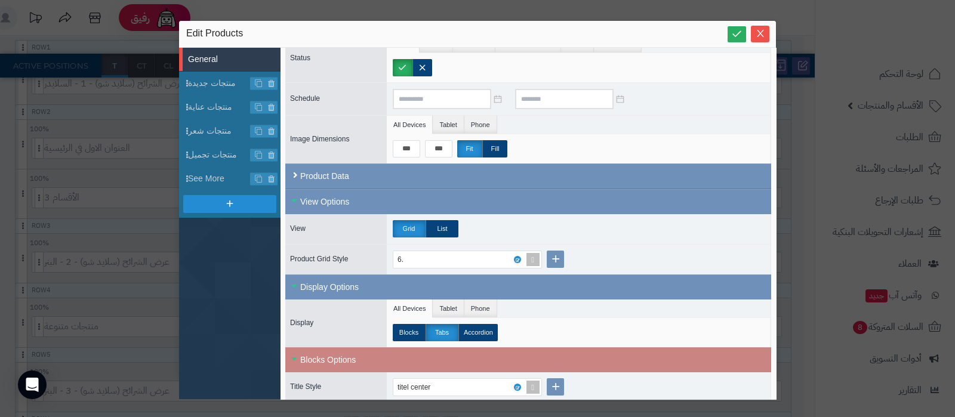
scroll to position [298, 0]
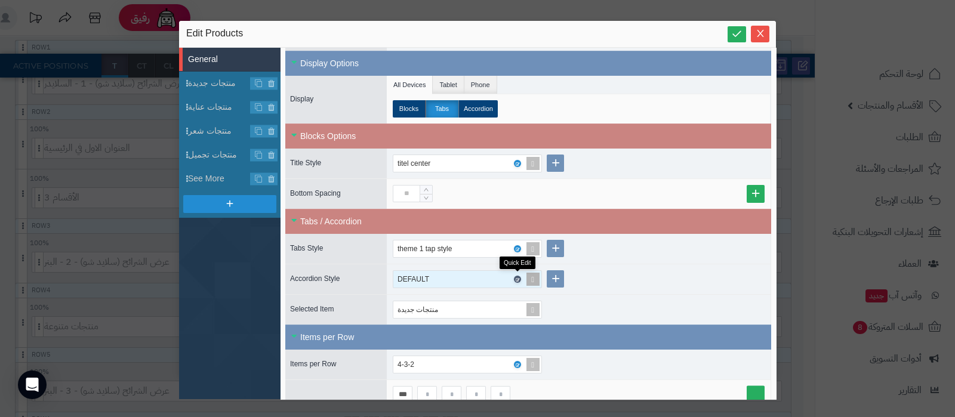
click at [517, 277] on icon at bounding box center [517, 279] width 4 height 5
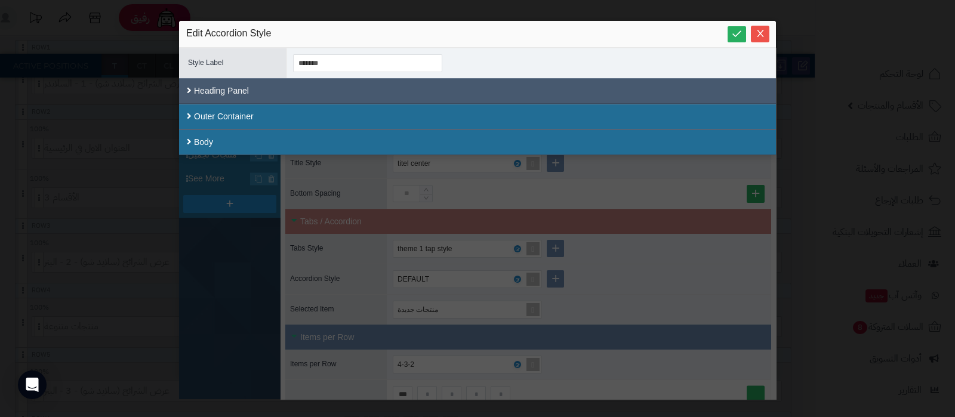
click at [298, 92] on div "Heading Panel" at bounding box center [477, 91] width 597 height 26
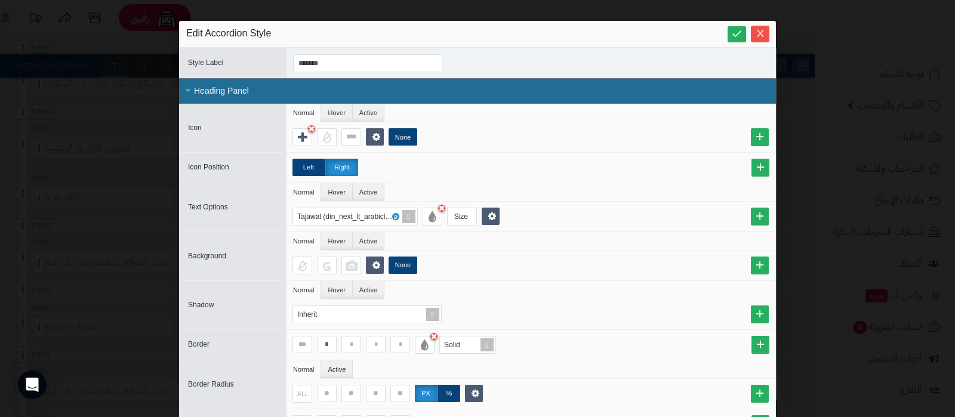
click at [295, 91] on div "Heading Panel" at bounding box center [477, 91] width 597 height 26
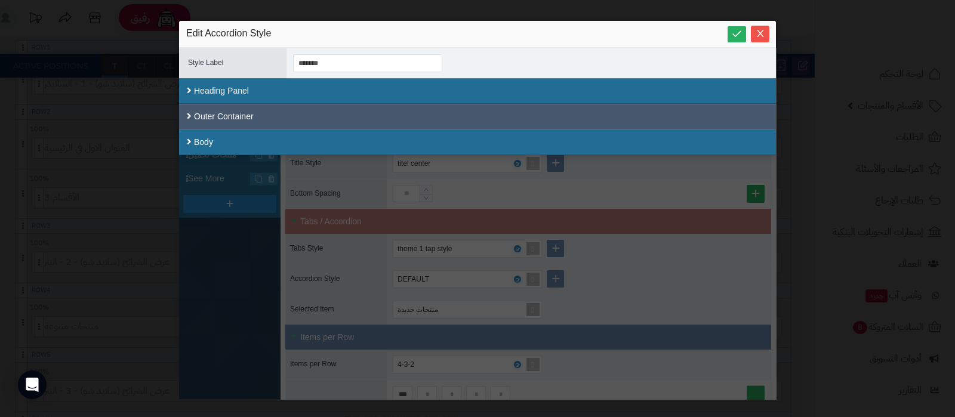
click at [282, 118] on div "Outer Container" at bounding box center [477, 117] width 597 height 26
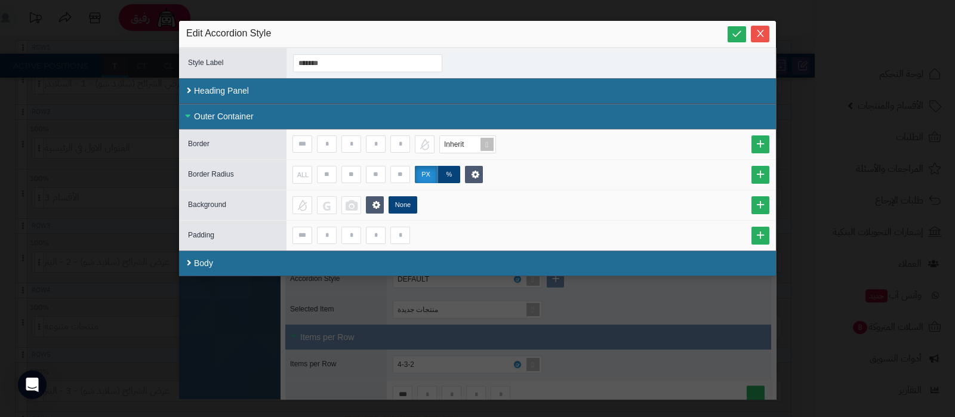
click at [282, 118] on div "Outer Container" at bounding box center [477, 117] width 597 height 26
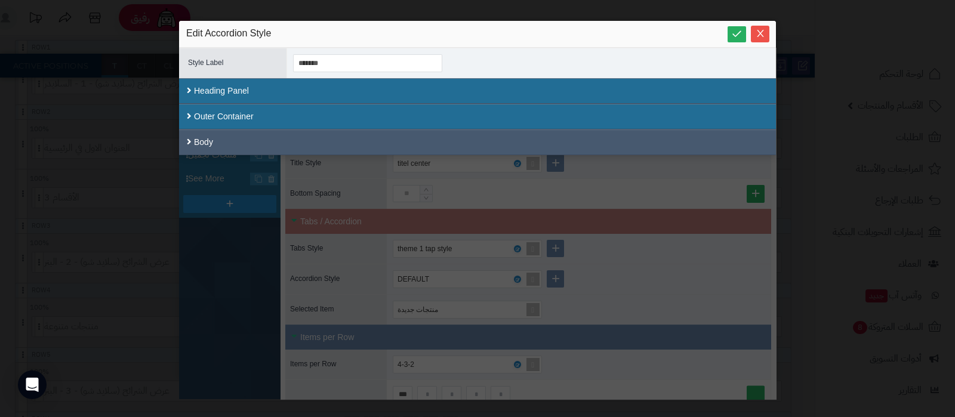
click at [234, 141] on div "Body" at bounding box center [477, 142] width 597 height 26
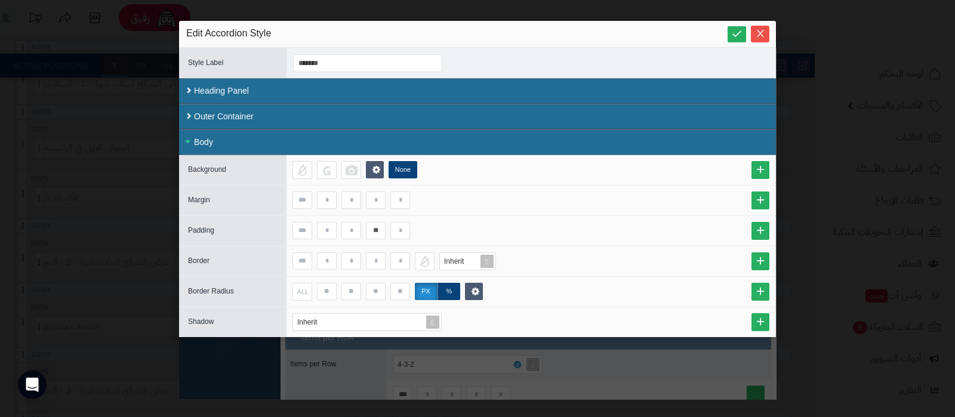
click at [317, 146] on div "Body" at bounding box center [477, 142] width 597 height 26
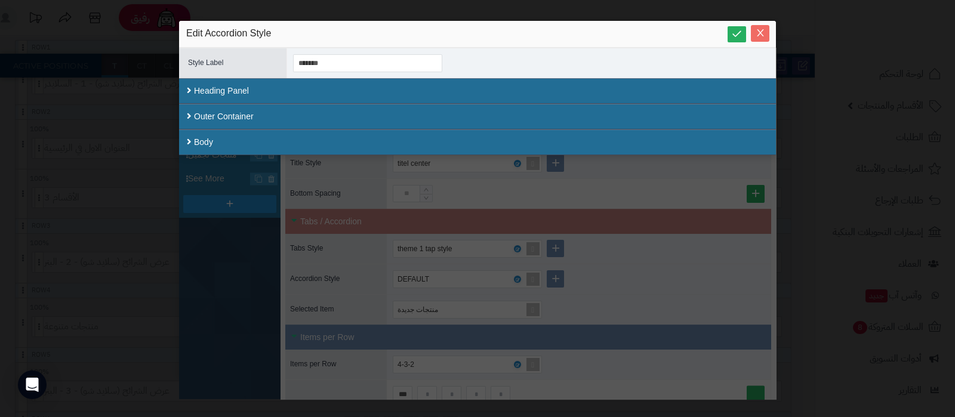
click at [761, 34] on icon "Close" at bounding box center [760, 33] width 7 height 7
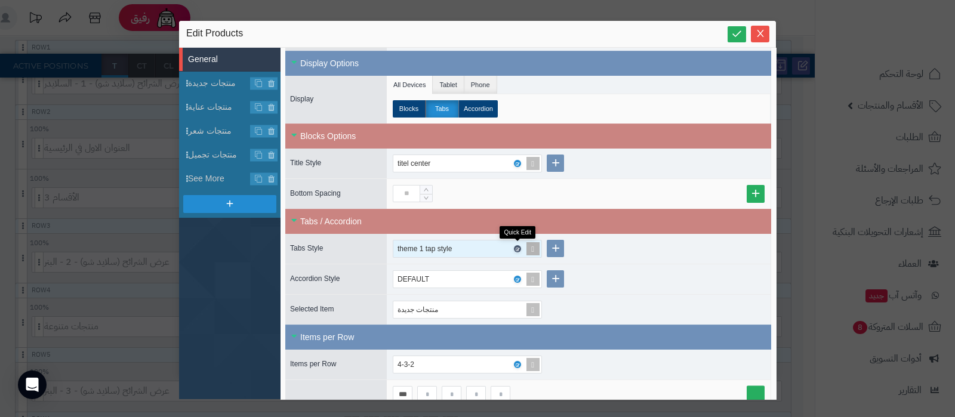
click at [518, 246] on icon at bounding box center [517, 248] width 4 height 5
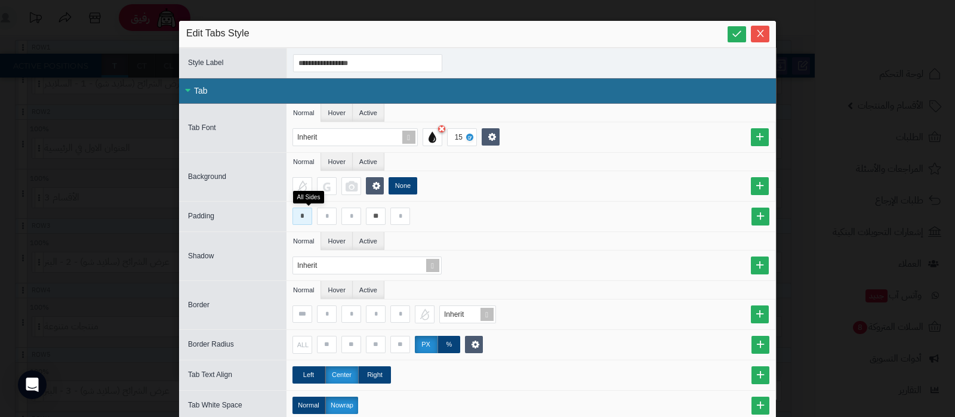
click at [307, 218] on input "*" at bounding box center [302, 216] width 20 height 17
type input "*"
click at [737, 34] on icon at bounding box center [736, 33] width 11 height 11
click at [769, 34] on span "Close" at bounding box center [760, 33] width 18 height 10
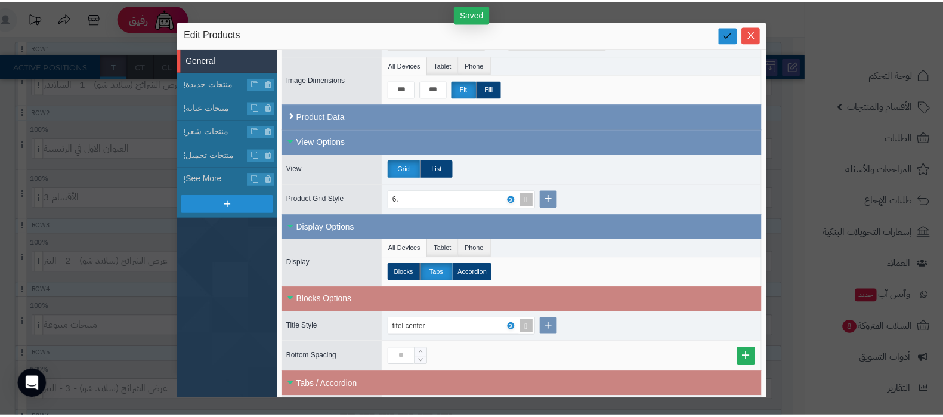
scroll to position [74, 0]
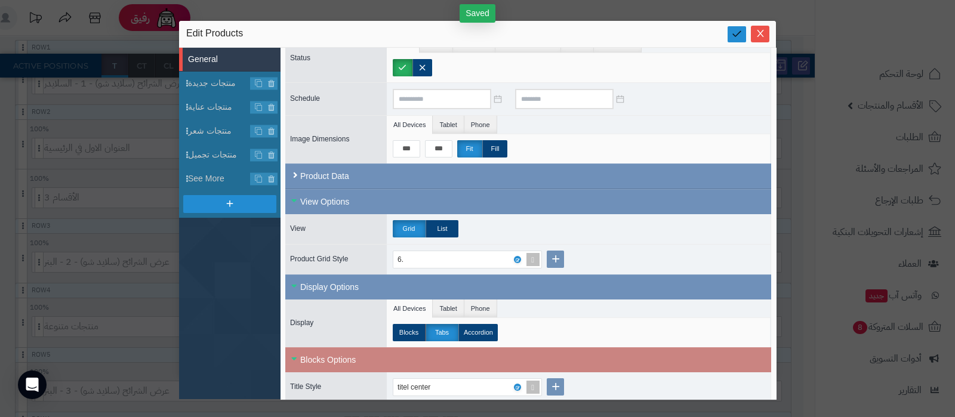
click at [732, 33] on icon at bounding box center [736, 33] width 11 height 11
click at [755, 32] on icon "Close" at bounding box center [760, 33] width 10 height 10
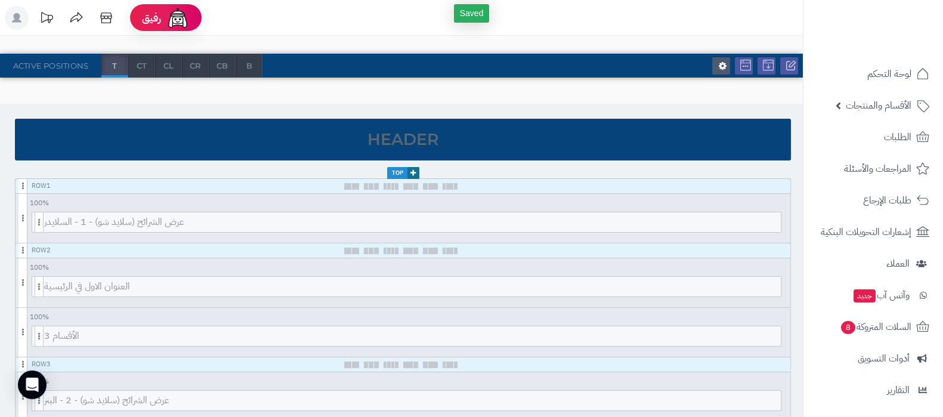
scroll to position [0, 0]
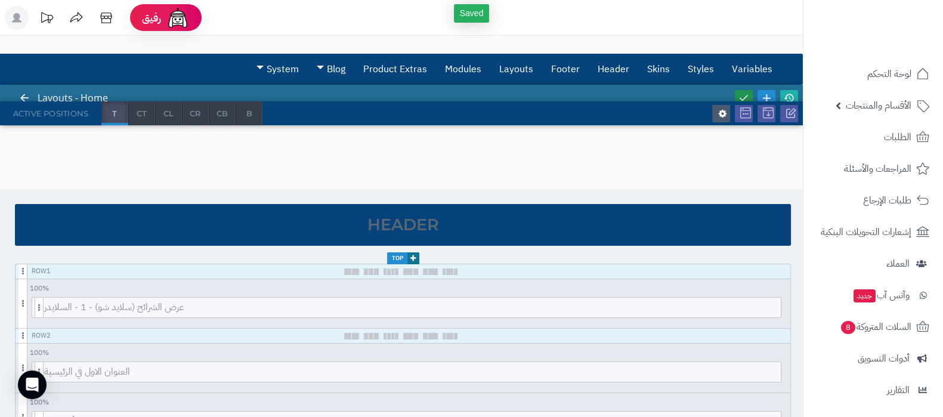
click at [743, 94] on icon at bounding box center [744, 97] width 11 height 11
click at [786, 97] on icon at bounding box center [789, 97] width 11 height 11
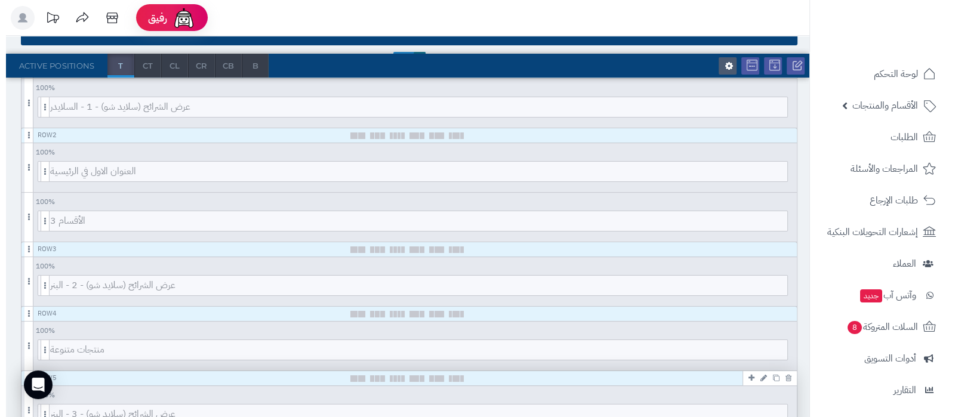
scroll to position [224, 0]
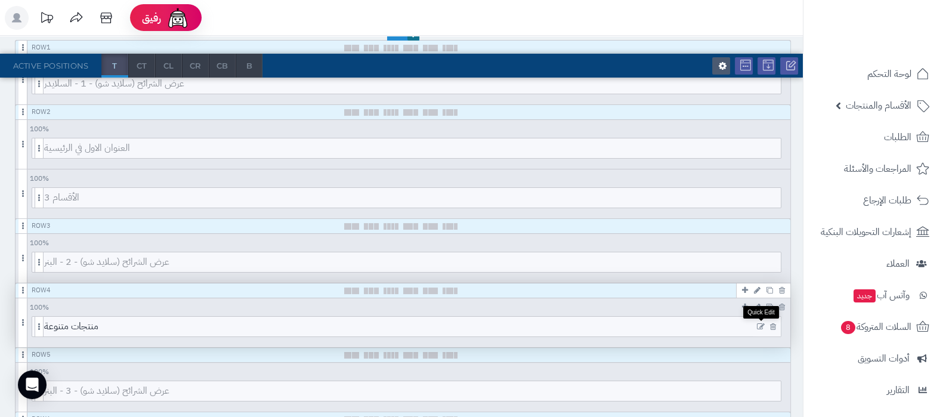
click at [759, 325] on icon at bounding box center [761, 327] width 8 height 8
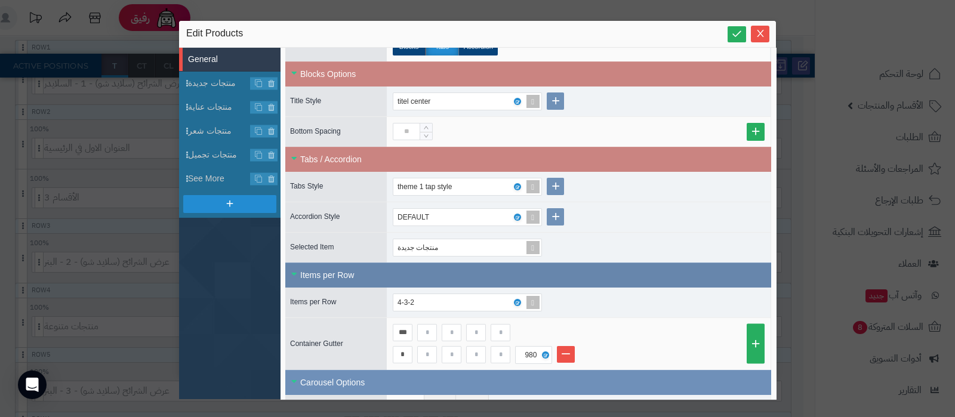
scroll to position [373, 0]
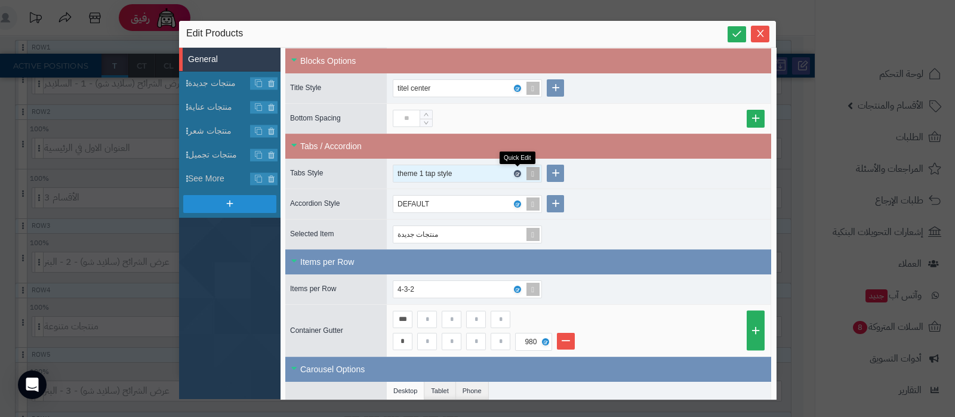
click at [516, 171] on icon at bounding box center [517, 173] width 4 height 5
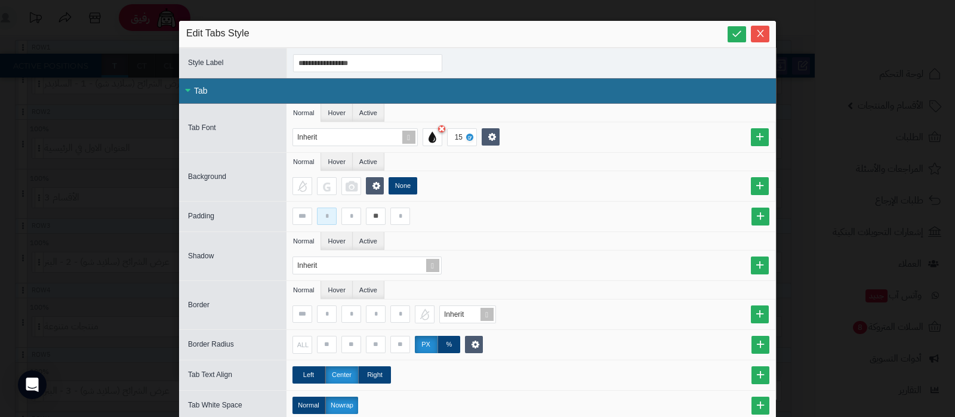
click at [332, 215] on input at bounding box center [327, 216] width 20 height 17
click at [738, 29] on icon at bounding box center [736, 33] width 11 height 11
click at [335, 215] on input "**" at bounding box center [327, 216] width 20 height 17
type input "**"
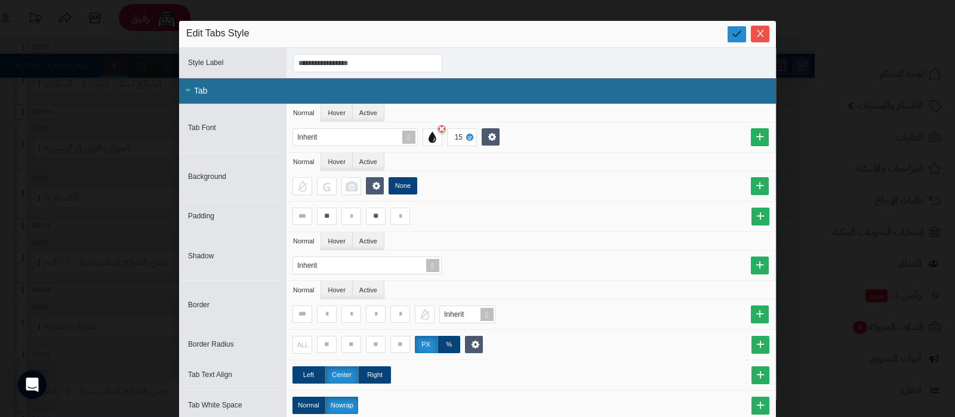
click at [742, 33] on icon at bounding box center [736, 33] width 11 height 11
click at [764, 36] on icon "Close" at bounding box center [760, 33] width 10 height 10
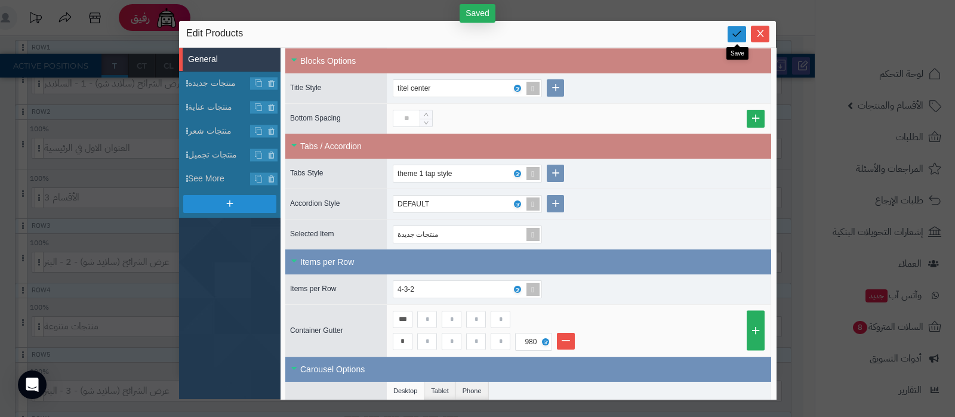
click at [744, 35] on link at bounding box center [736, 34] width 18 height 16
click at [758, 36] on icon "Close" at bounding box center [760, 33] width 7 height 7
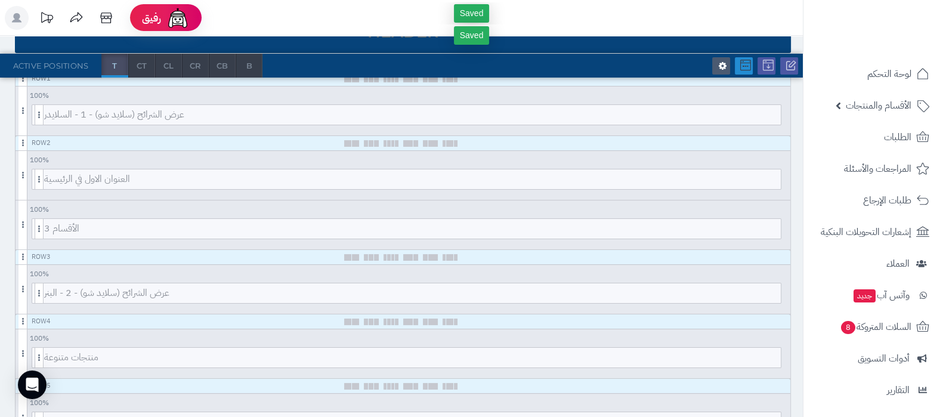
scroll to position [0, 0]
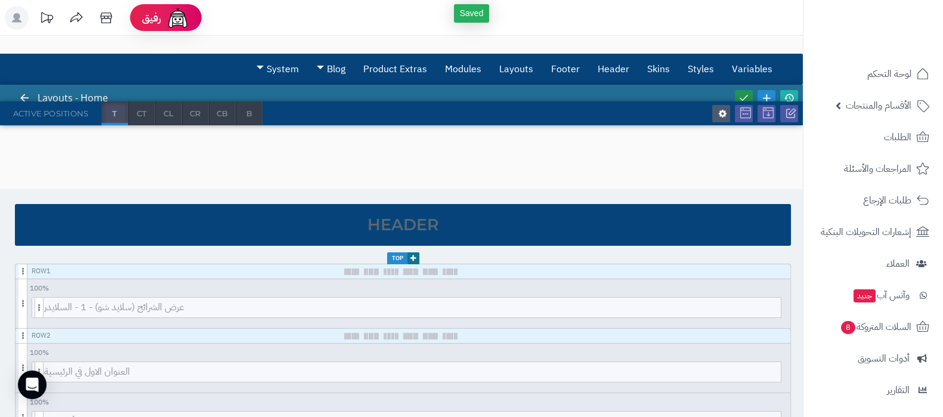
click at [742, 93] on icon at bounding box center [744, 97] width 11 height 11
click at [794, 96] on icon at bounding box center [789, 97] width 11 height 11
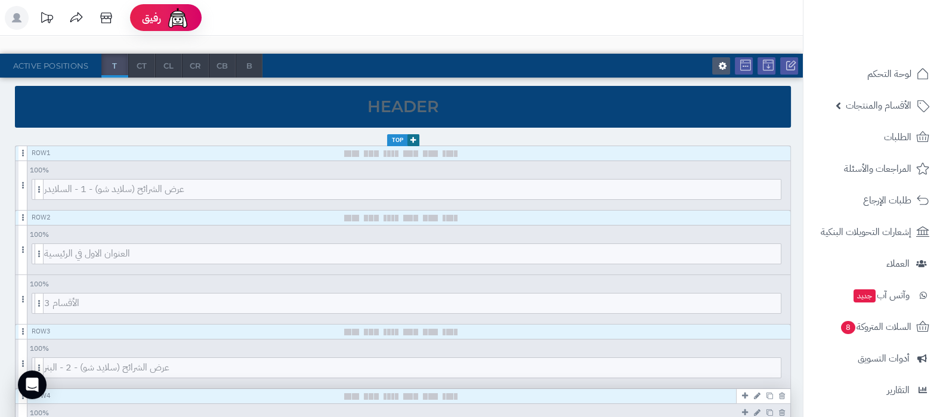
scroll to position [224, 0]
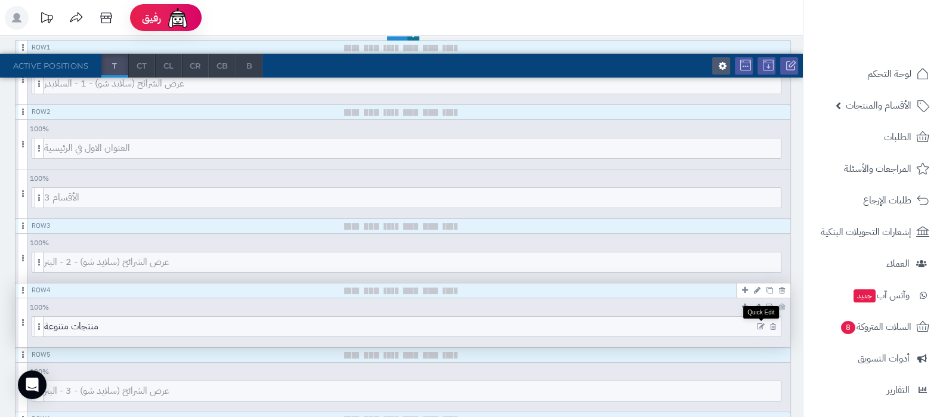
click at [757, 323] on icon at bounding box center [761, 327] width 8 height 8
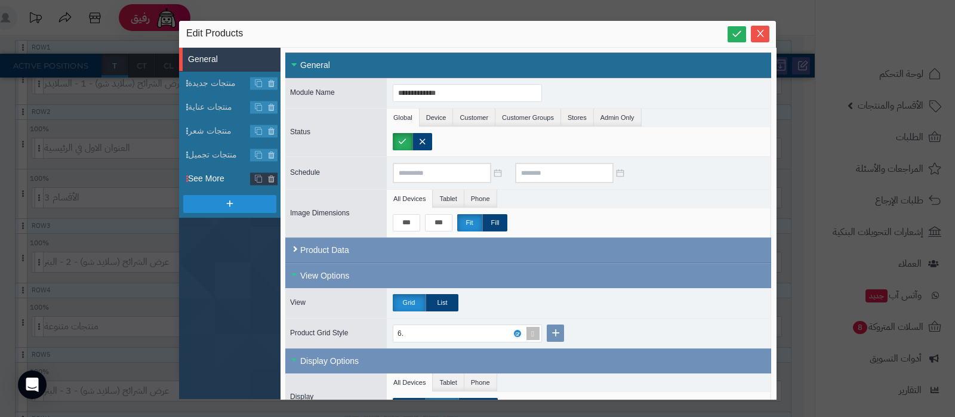
click at [212, 176] on span "See More" at bounding box center [219, 178] width 63 height 13
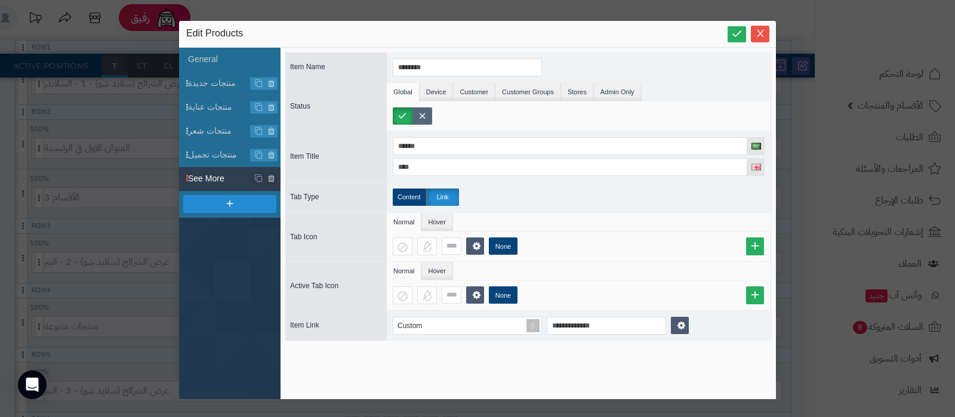
click at [424, 117] on label at bounding box center [422, 115] width 20 height 17
click at [739, 32] on icon at bounding box center [736, 33] width 11 height 11
click at [758, 35] on icon "Close" at bounding box center [760, 33] width 10 height 10
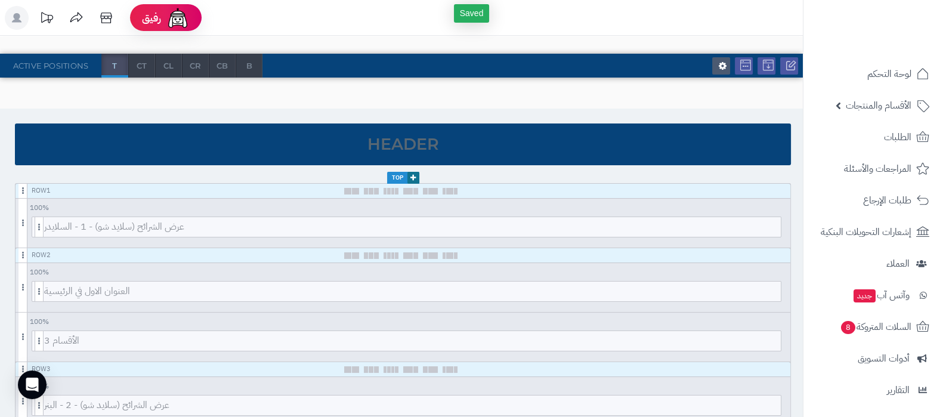
scroll to position [0, 0]
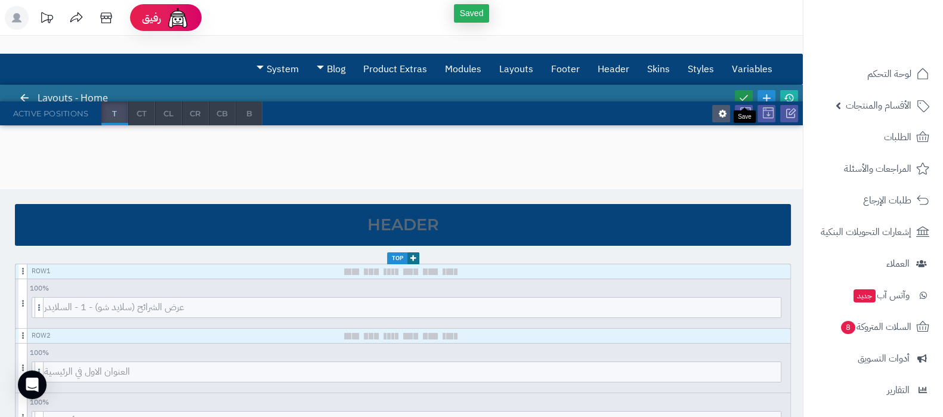
click at [741, 97] on icon at bounding box center [744, 97] width 11 height 11
click at [785, 95] on icon at bounding box center [789, 97] width 11 height 11
click at [503, 72] on link "Layouts" at bounding box center [516, 69] width 52 height 30
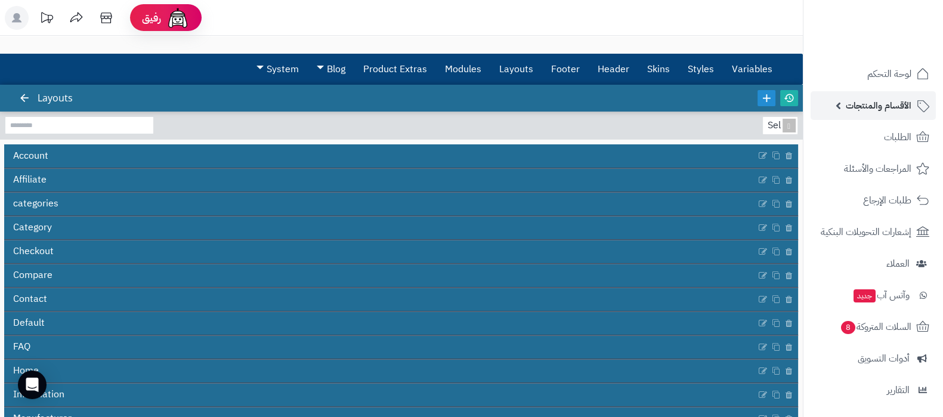
click at [874, 118] on link "الأقسام والمنتجات" at bounding box center [873, 105] width 125 height 29
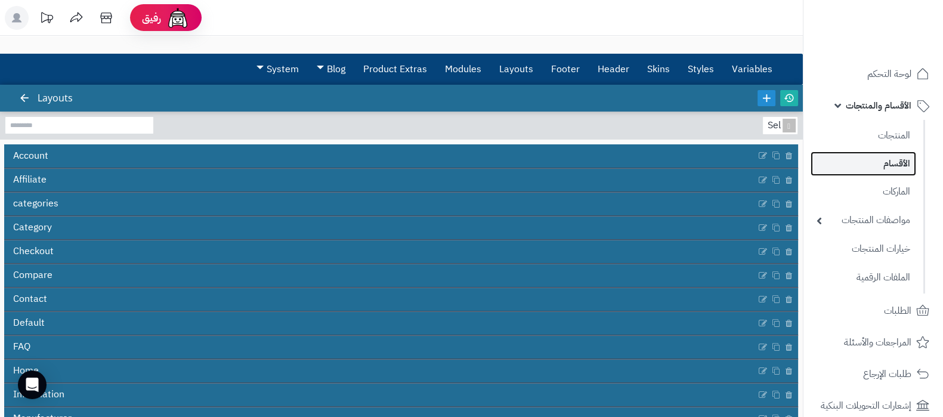
click at [875, 156] on link "الأقسام" at bounding box center [864, 164] width 106 height 24
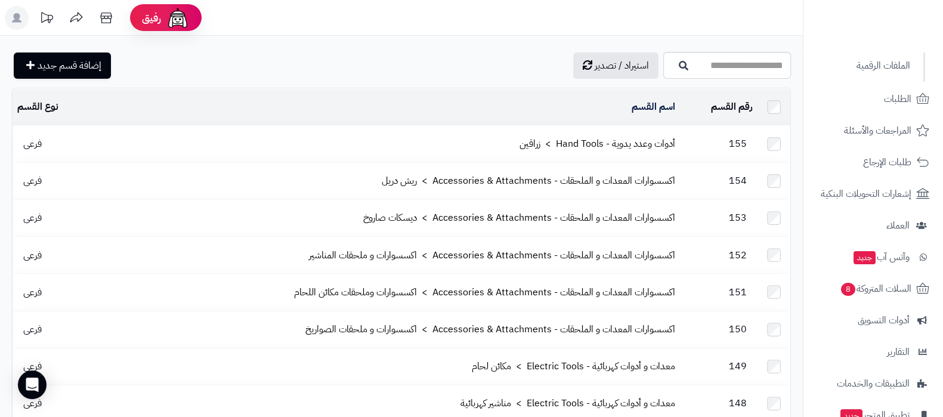
scroll to position [302, 0]
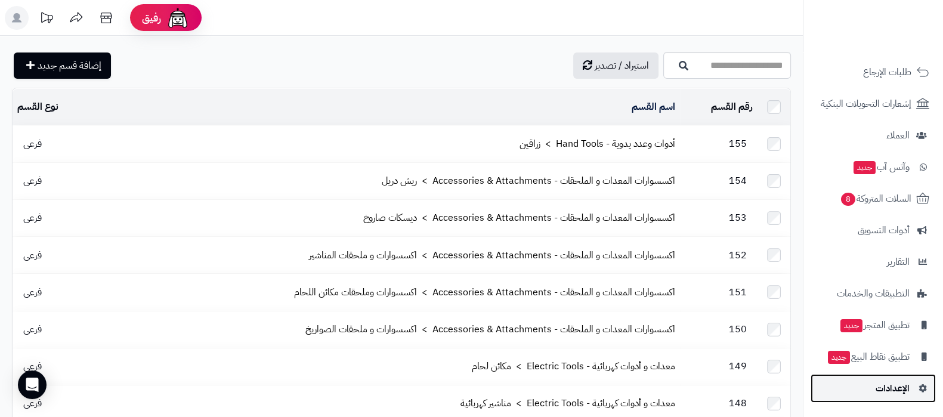
click at [880, 401] on link "الإعدادات" at bounding box center [873, 388] width 125 height 29
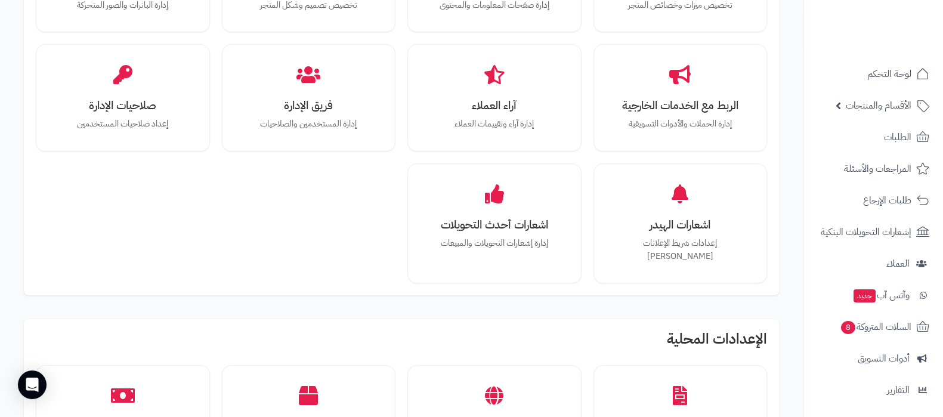
scroll to position [149, 0]
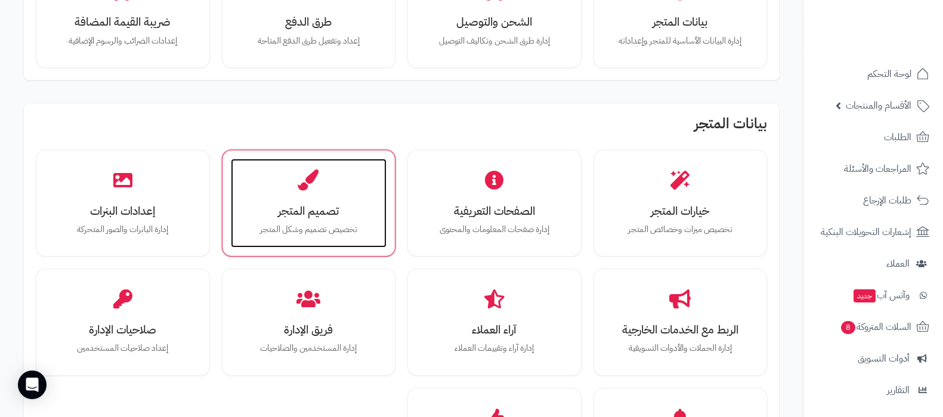
click at [308, 225] on p "تخصيص تصميم وشكل المتجر" at bounding box center [309, 229] width 132 height 13
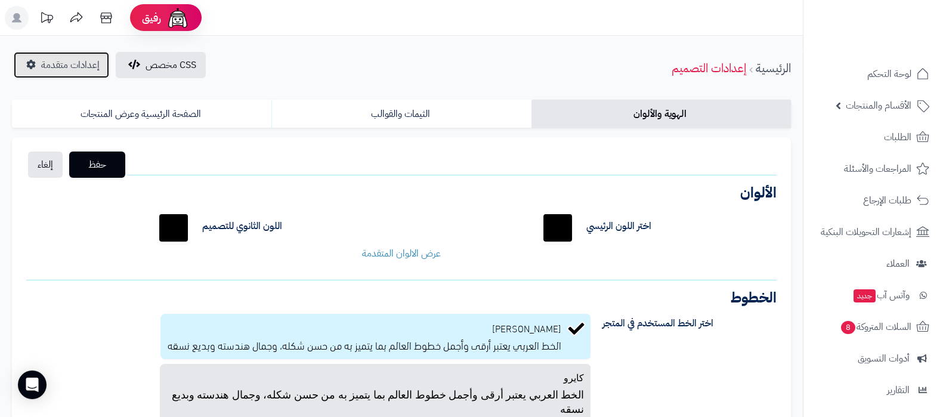
click at [72, 69] on span "إعدادات متقدمة" at bounding box center [70, 65] width 58 height 14
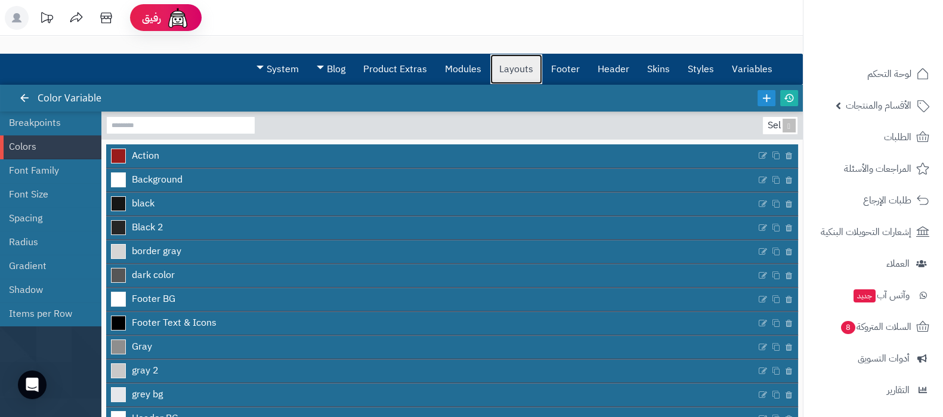
click at [522, 81] on link "Layouts" at bounding box center [516, 69] width 52 height 30
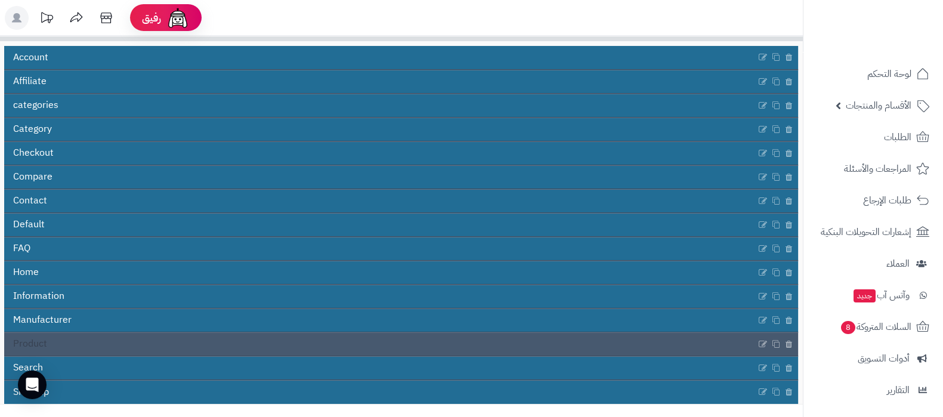
scroll to position [144, 0]
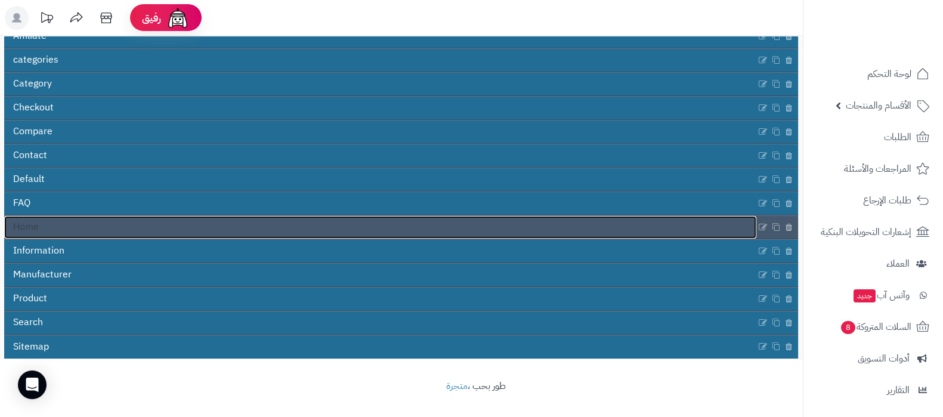
click at [342, 229] on link "Home" at bounding box center [380, 227] width 752 height 23
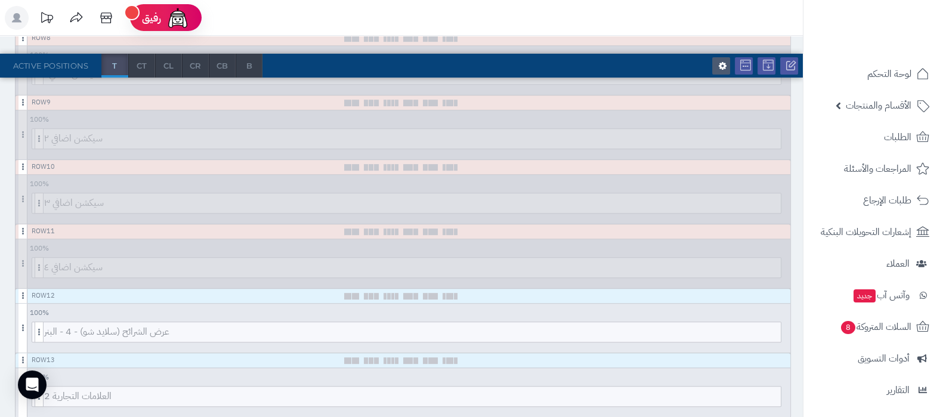
scroll to position [820, 0]
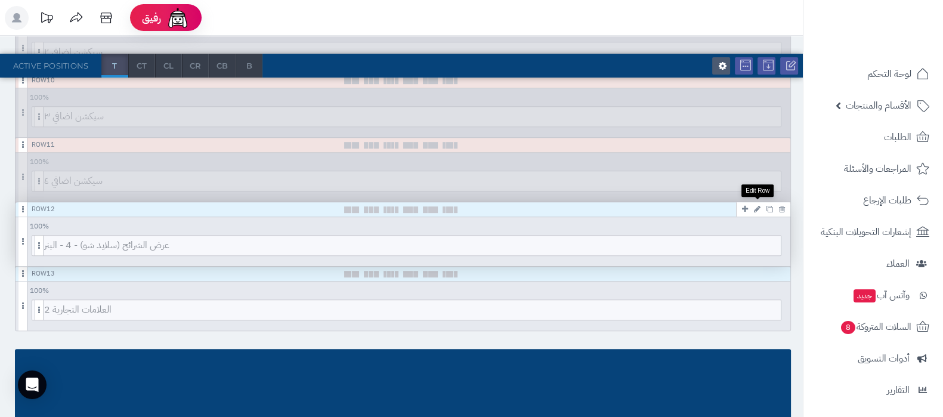
click at [758, 208] on icon at bounding box center [757, 209] width 7 height 8
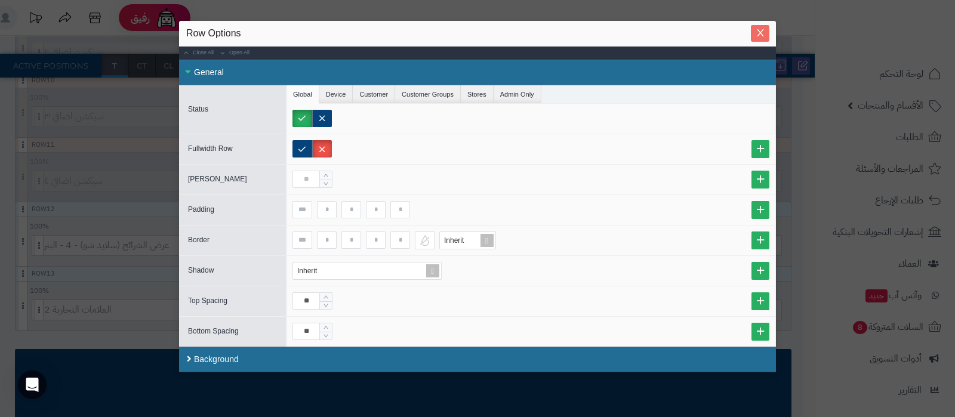
click at [765, 34] on icon "Close" at bounding box center [760, 33] width 10 height 10
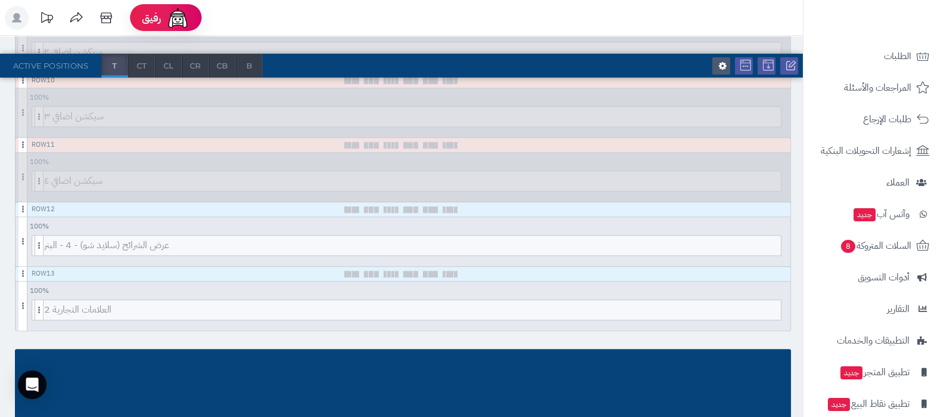
scroll to position [128, 0]
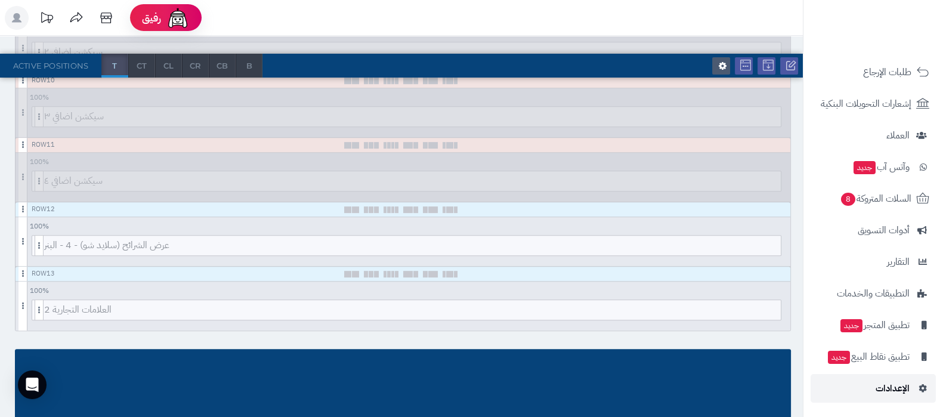
click at [874, 398] on link "الإعدادات" at bounding box center [873, 388] width 125 height 29
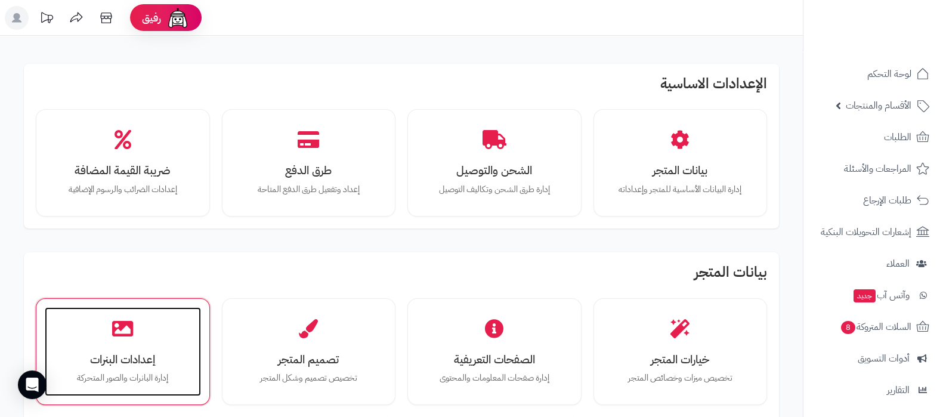
click at [150, 347] on div "إعدادات البنرات إدارة البانرات والصور المتحركة" at bounding box center [123, 351] width 156 height 89
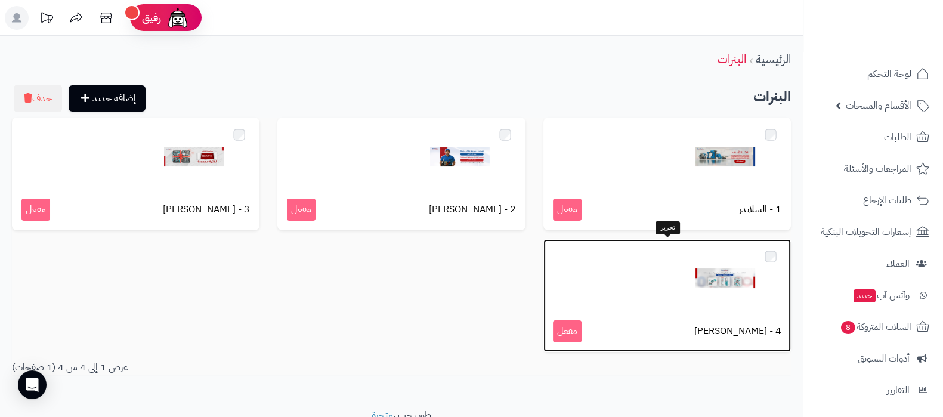
click at [712, 276] on img at bounding box center [726, 279] width 60 height 60
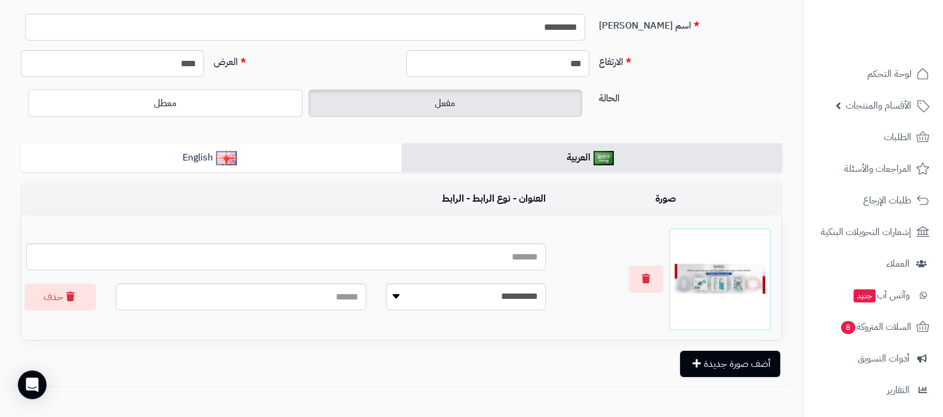
scroll to position [146, 0]
